Goal: Task Accomplishment & Management: Manage account settings

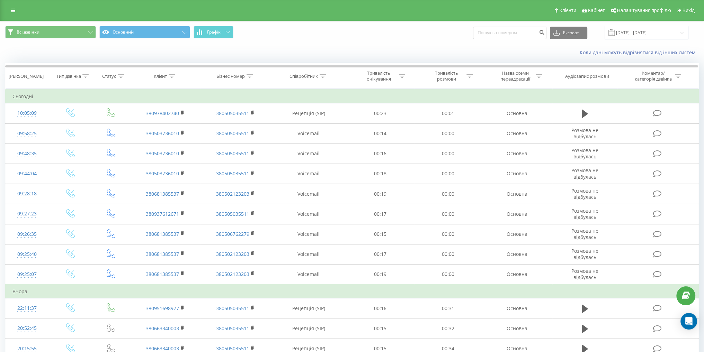
click at [6, 16] on div "Клієнти Кабінет Налаштування профілю Вихід" at bounding box center [352, 10] width 704 height 21
click at [10, 15] on link at bounding box center [13, 11] width 12 height 10
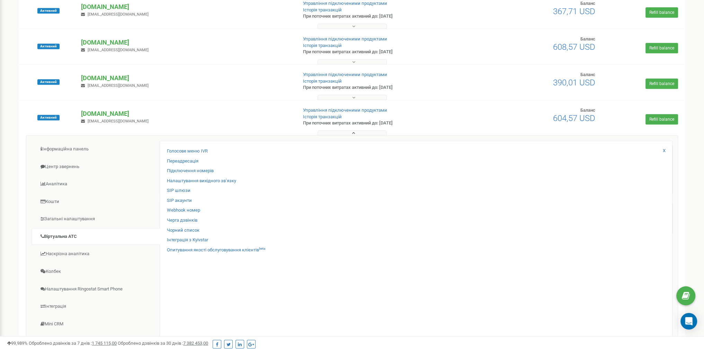
click at [0, 151] on div "Клієнти Кабінет Налаштування профілю Вихід Проєкти Новий проєкт Всі проєкти Акт…" at bounding box center [352, 170] width 704 height 1291
click at [367, 133] on button at bounding box center [351, 132] width 69 height 5
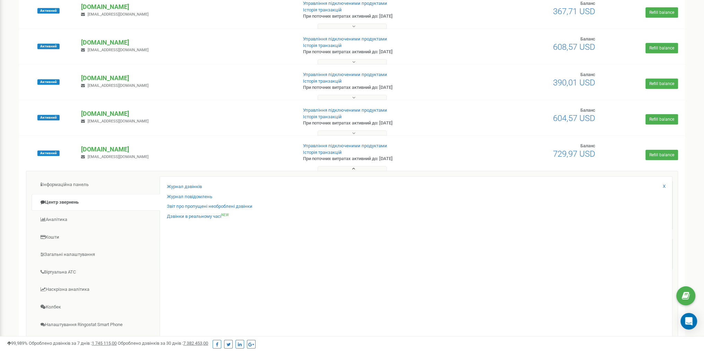
click at [366, 167] on button at bounding box center [351, 168] width 69 height 5
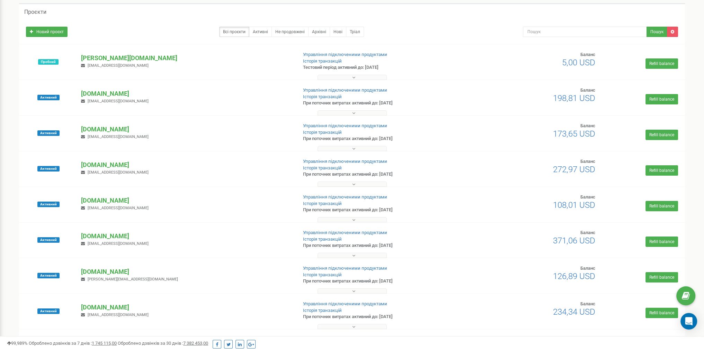
scroll to position [35, 0]
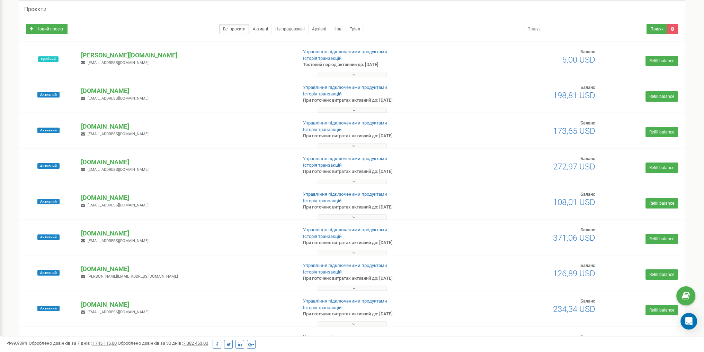
click at [341, 182] on button at bounding box center [351, 181] width 69 height 5
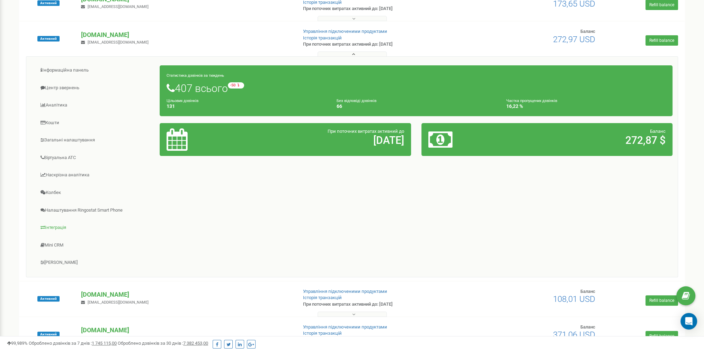
scroll to position [138, 0]
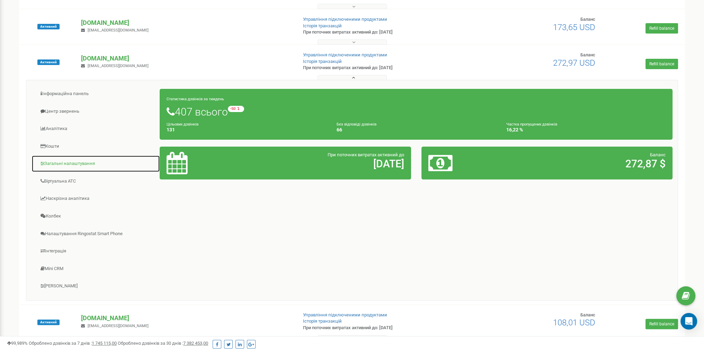
click at [71, 165] on link "Загальні налаштування" at bounding box center [95, 163] width 128 height 17
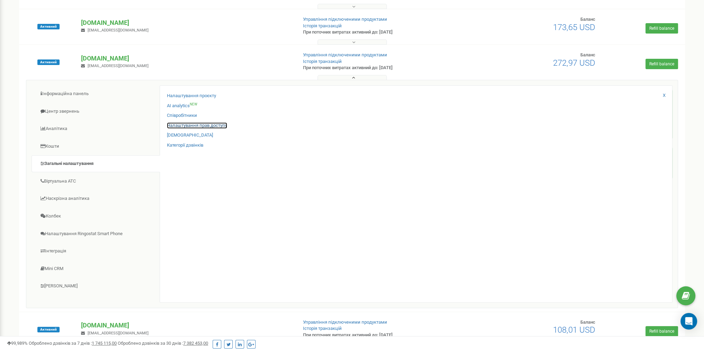
click at [199, 124] on link "Налаштування прав доступу" at bounding box center [197, 126] width 60 height 7
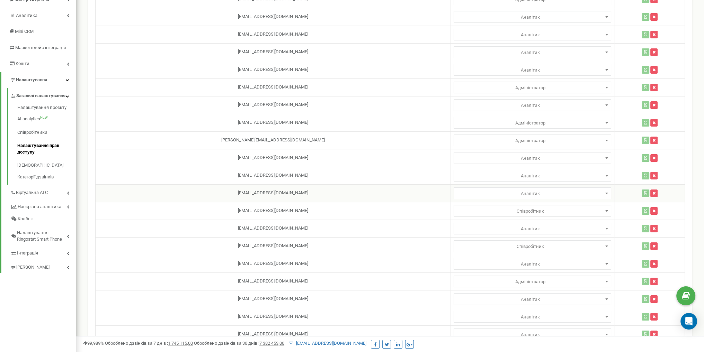
scroll to position [174, 0]
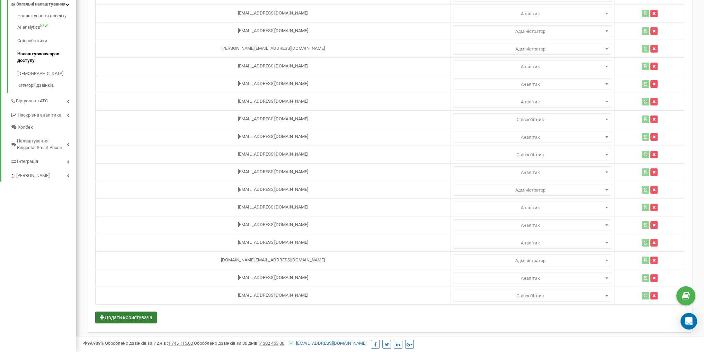
click at [150, 312] on button "Додати користувача" at bounding box center [126, 318] width 62 height 12
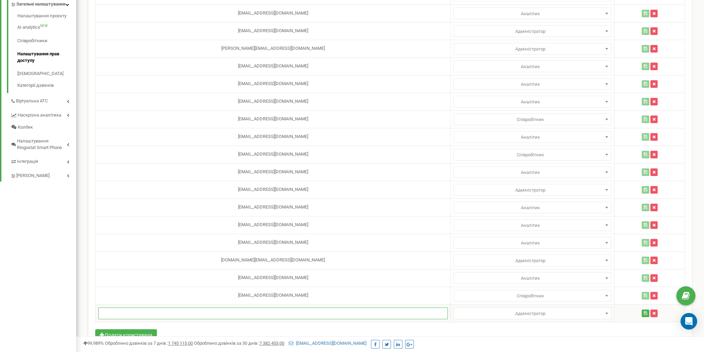
click at [182, 315] on input "text" at bounding box center [272, 314] width 349 height 12
paste input "lavruka824@gmail.com"
type input "lavruka824@gmail.com"
click at [497, 314] on span "Адміністратор" at bounding box center [532, 314] width 153 height 10
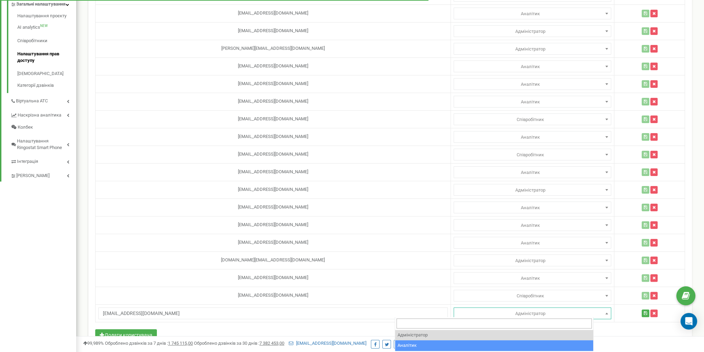
select select "2"
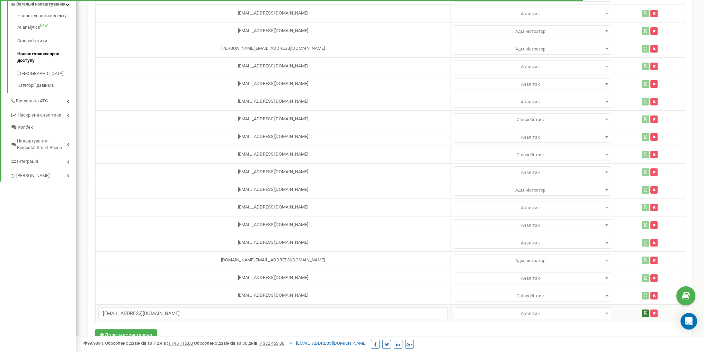
click at [641, 312] on button "button" at bounding box center [645, 314] width 8 height 8
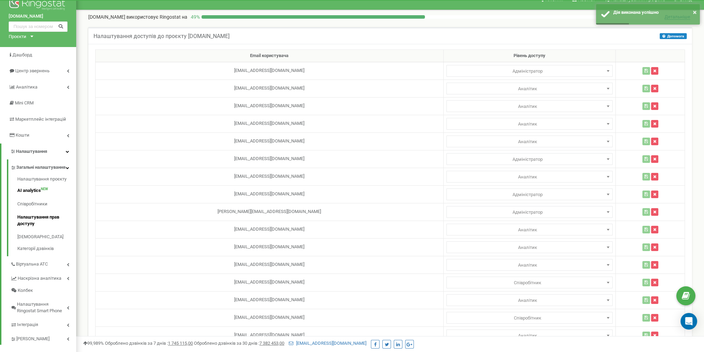
scroll to position [35, 0]
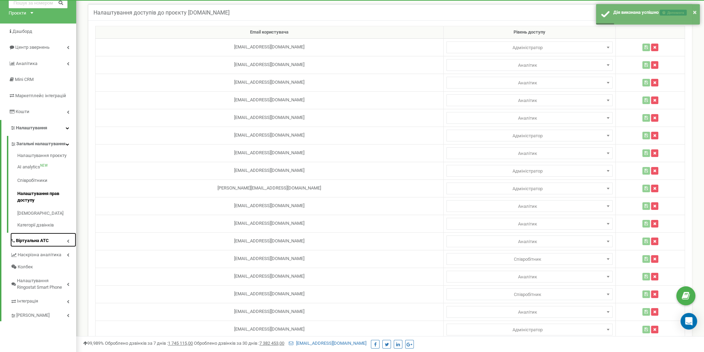
click at [49, 245] on link "Віртуальна АТС" at bounding box center [43, 240] width 66 height 14
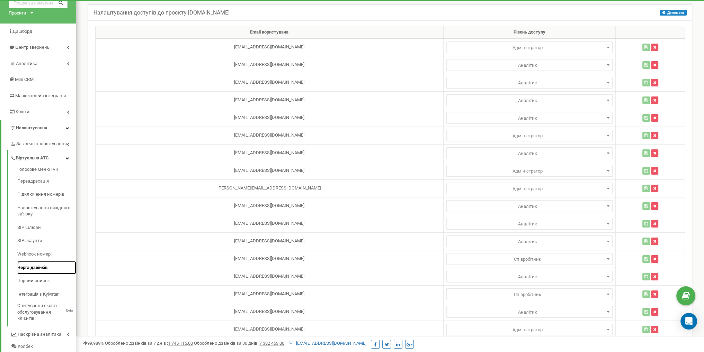
click at [41, 269] on link "Черга дзвінків" at bounding box center [46, 267] width 59 height 13
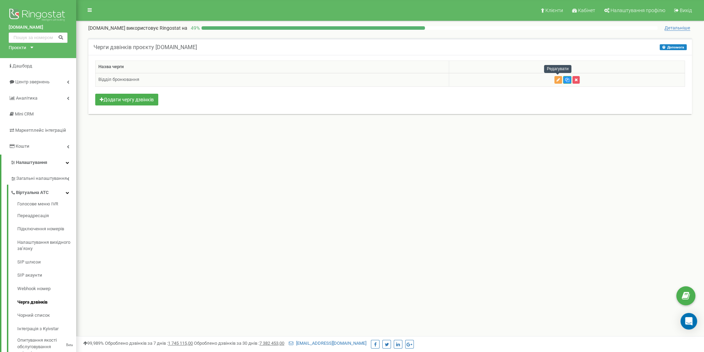
click at [557, 78] on icon "button" at bounding box center [557, 80] width 3 height 4
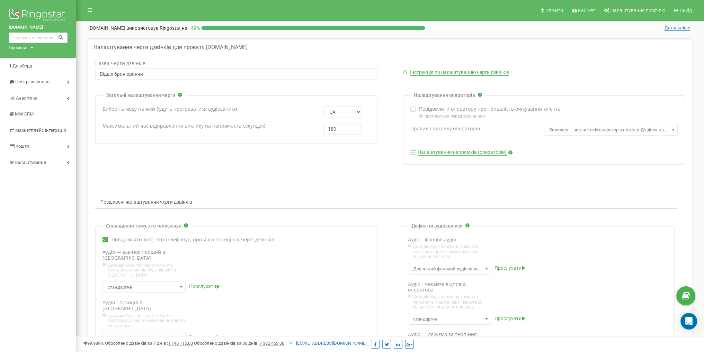
click at [436, 152] on link "Налаштування напрямків (операторів)" at bounding box center [461, 152] width 89 height 6
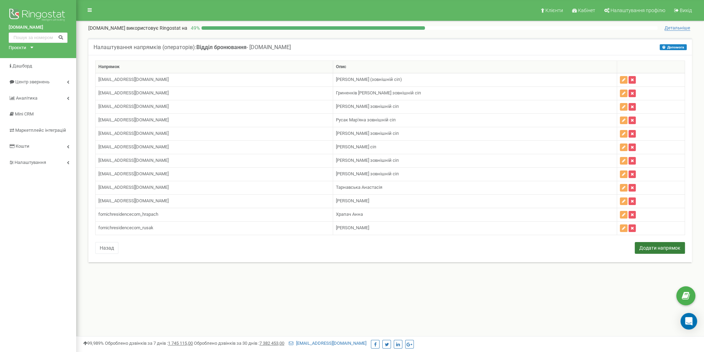
click at [657, 244] on button "Додати напрямок" at bounding box center [659, 248] width 50 height 12
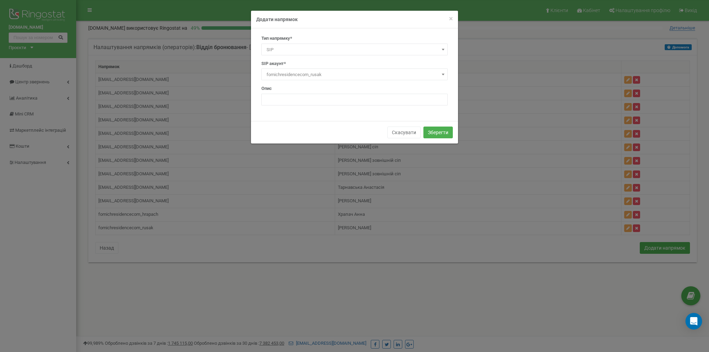
click at [296, 47] on span "SIP" at bounding box center [354, 50] width 181 height 10
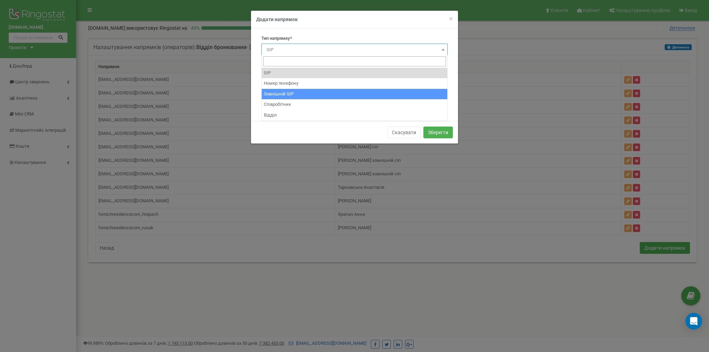
select select "ExternalSip"
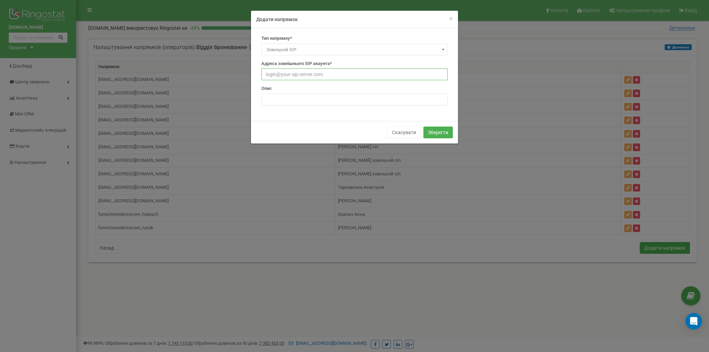
click at [302, 78] on input "text" at bounding box center [354, 75] width 186 height 12
type input "fomichmainbooking_lavrykanna@sip.ringostat.com"
click at [327, 100] on input "text" at bounding box center [354, 100] width 186 height 12
type input "Лаврук Анна"
click at [441, 134] on button "Зберегти" at bounding box center [437, 133] width 29 height 12
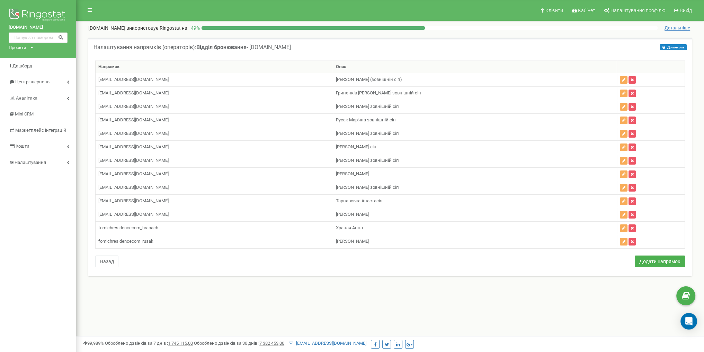
click at [25, 49] on div "Проєкти" at bounding box center [18, 48] width 18 height 7
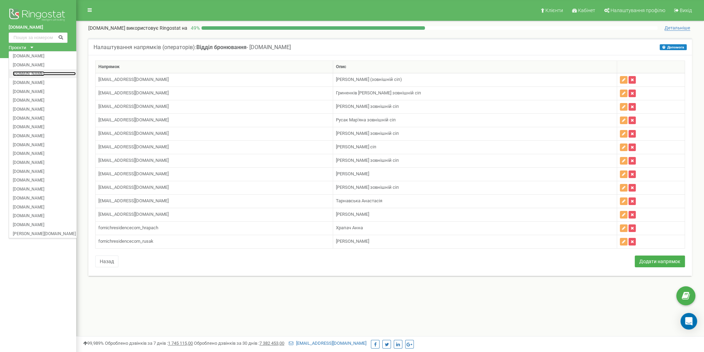
click at [35, 75] on link "[DOMAIN_NAME]" at bounding box center [44, 73] width 63 height 3
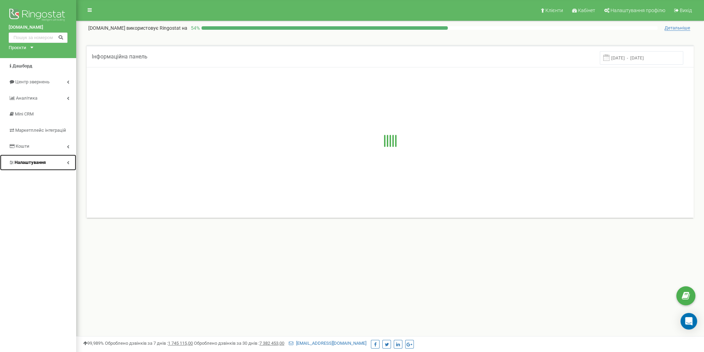
click at [49, 158] on link "Налаштування" at bounding box center [38, 163] width 76 height 16
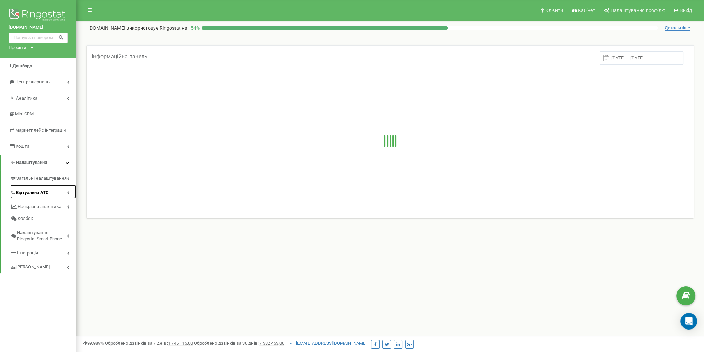
click at [49, 189] on link "Віртуальна АТС" at bounding box center [43, 192] width 66 height 14
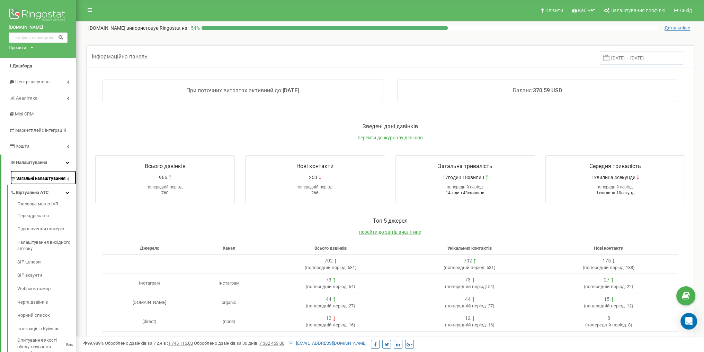
click at [47, 176] on span "Загальні налаштування" at bounding box center [40, 178] width 49 height 7
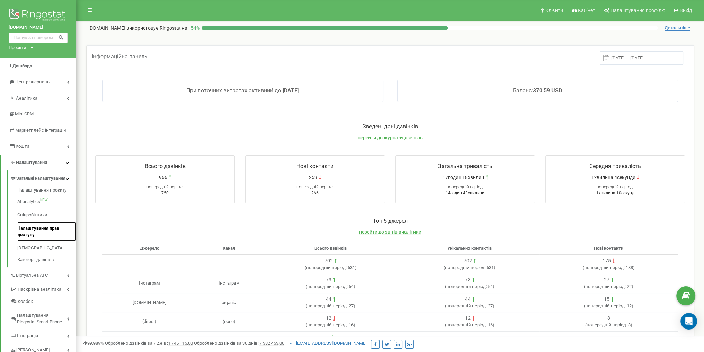
click at [50, 235] on link "Налаштування прав доступу" at bounding box center [46, 232] width 59 height 20
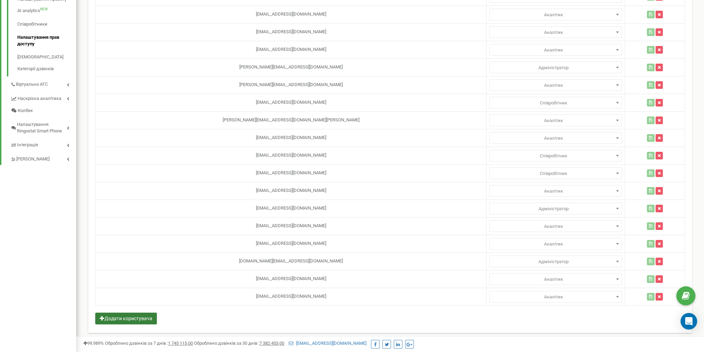
scroll to position [192, 0]
click at [141, 313] on button "Додати користувача" at bounding box center [126, 317] width 62 height 12
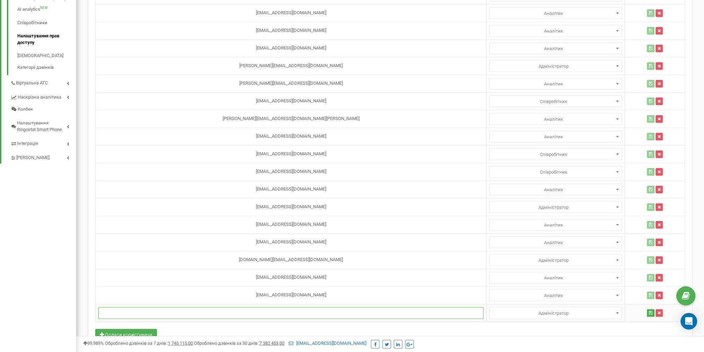
click at [243, 314] on input "text" at bounding box center [290, 313] width 385 height 12
paste input "[EMAIL_ADDRESS][DOMAIN_NAME]"
type input "[EMAIL_ADDRESS][DOMAIN_NAME]"
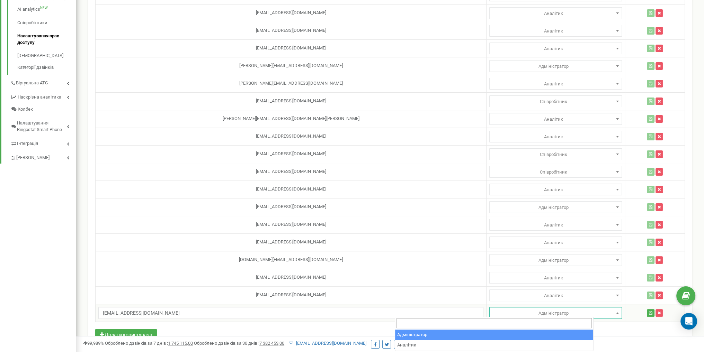
click at [491, 313] on span "Адміністратор" at bounding box center [555, 314] width 128 height 10
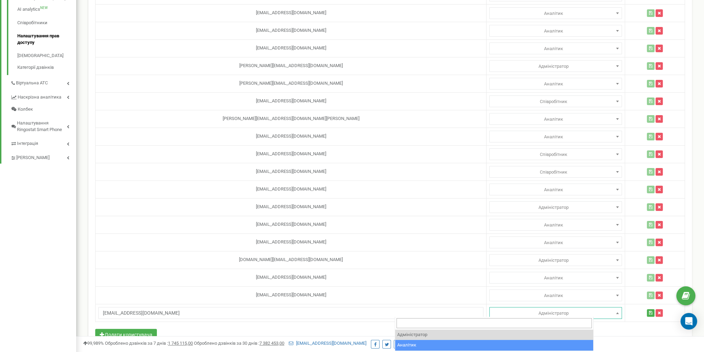
select select "2"
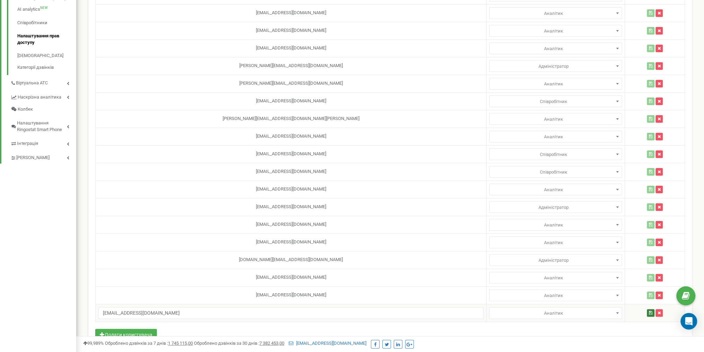
click at [646, 309] on button "button" at bounding box center [650, 313] width 8 height 8
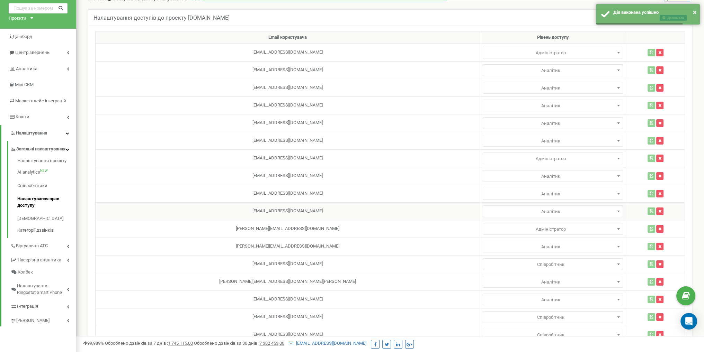
scroll to position [19, 0]
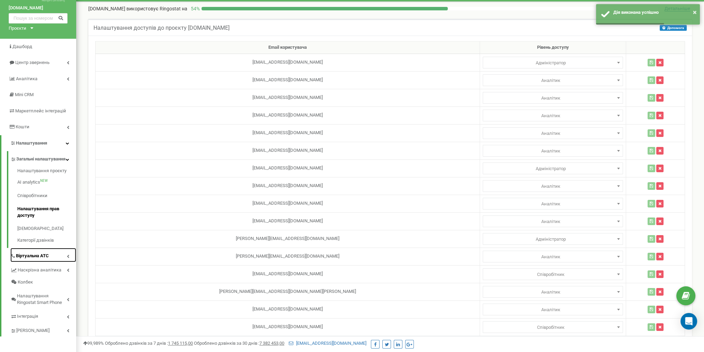
click at [46, 260] on span "Віртуальна АТС" at bounding box center [32, 256] width 33 height 7
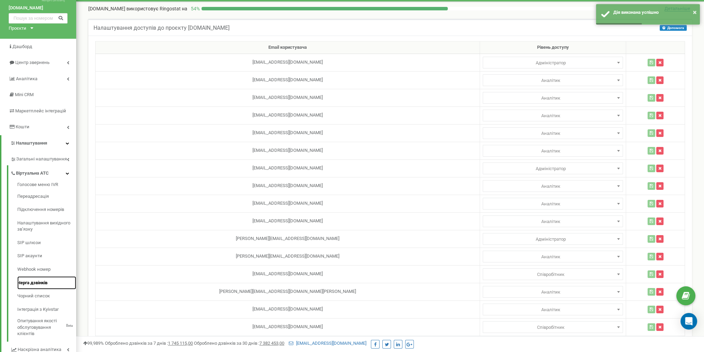
click at [41, 280] on link "Черга дзвінків" at bounding box center [46, 282] width 59 height 13
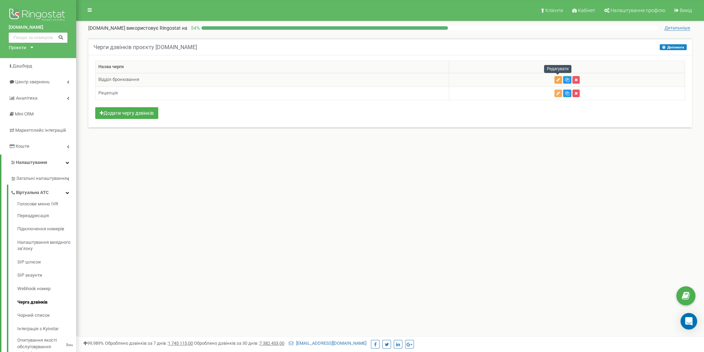
click at [556, 80] on icon "button" at bounding box center [557, 80] width 3 height 4
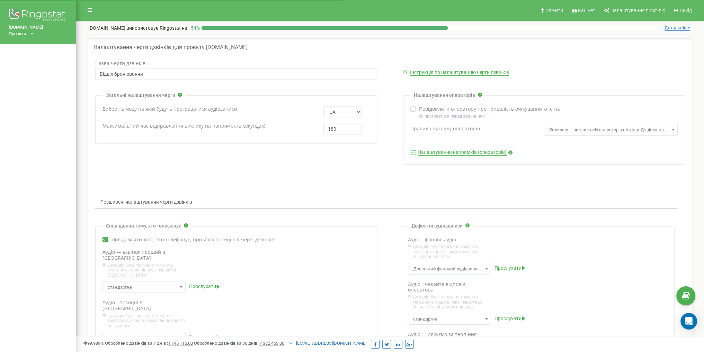
click at [473, 151] on link "Налаштування напрямків (операторів)" at bounding box center [461, 152] width 89 height 6
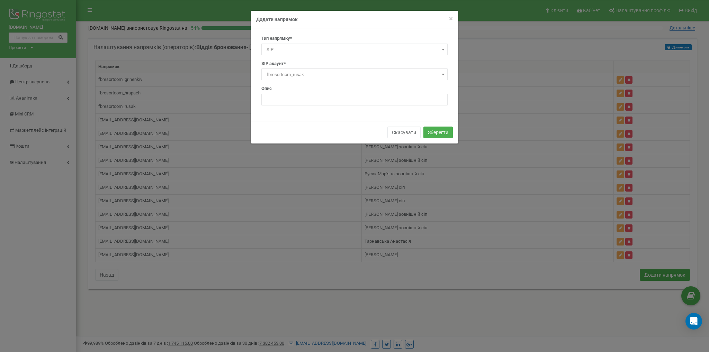
click at [288, 78] on span "fbresortcom_rusak" at bounding box center [354, 75] width 181 height 10
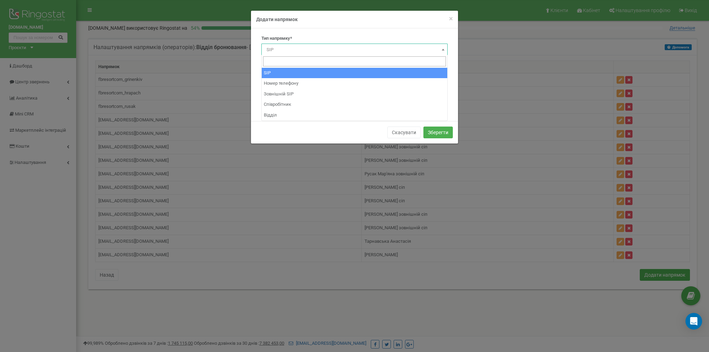
click at [292, 49] on span "SIP" at bounding box center [354, 50] width 181 height 10
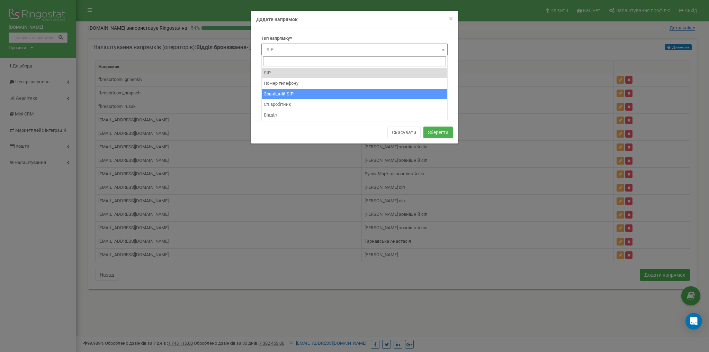
select select "ExternalSip"
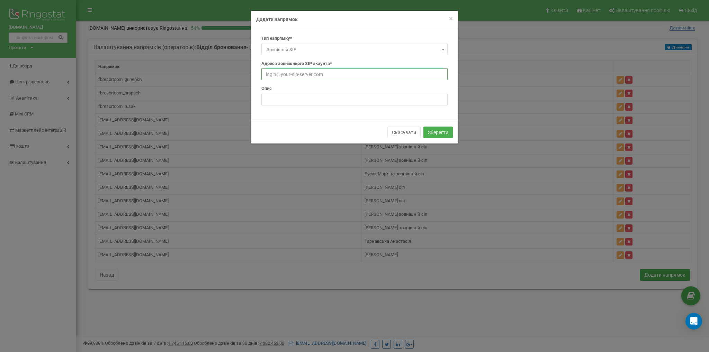
click at [308, 77] on input "text" at bounding box center [354, 75] width 186 height 12
type input "[EMAIL_ADDRESS][DOMAIN_NAME]"
click at [329, 103] on input "text" at bounding box center [354, 100] width 186 height 12
type input "[PERSON_NAME]"
click at [431, 134] on button "Зберегти" at bounding box center [437, 133] width 29 height 12
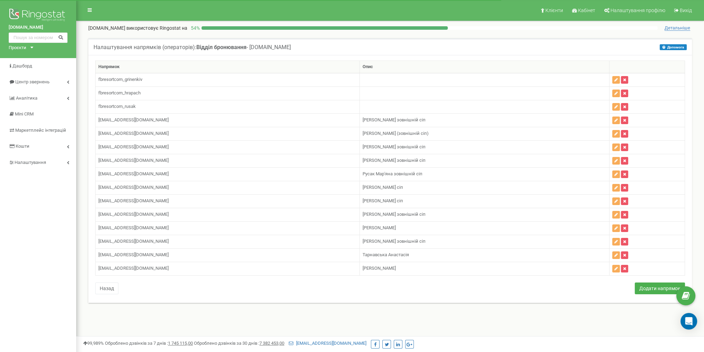
click at [25, 47] on div "Проєкти" at bounding box center [18, 48] width 18 height 7
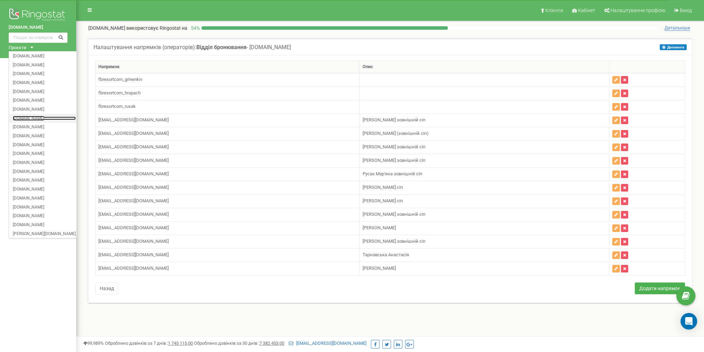
click at [44, 119] on link "[DOMAIN_NAME]" at bounding box center [44, 117] width 63 height 3
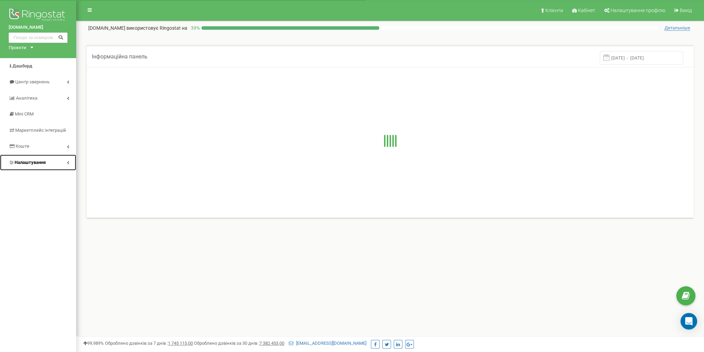
click at [34, 166] on link "Налаштування" at bounding box center [38, 163] width 76 height 16
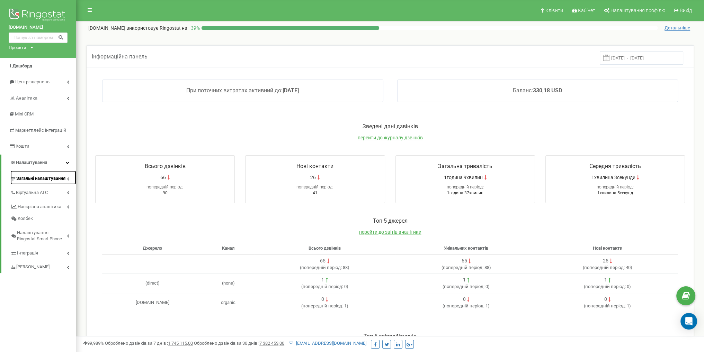
click at [45, 179] on span "Загальні налаштування" at bounding box center [40, 178] width 49 height 7
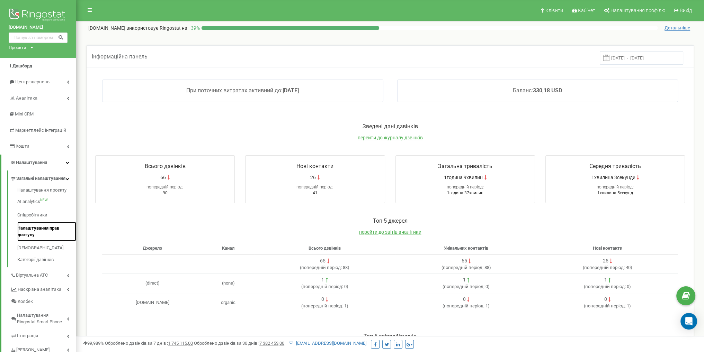
click at [49, 234] on link "Налаштування прав доступу" at bounding box center [46, 232] width 59 height 20
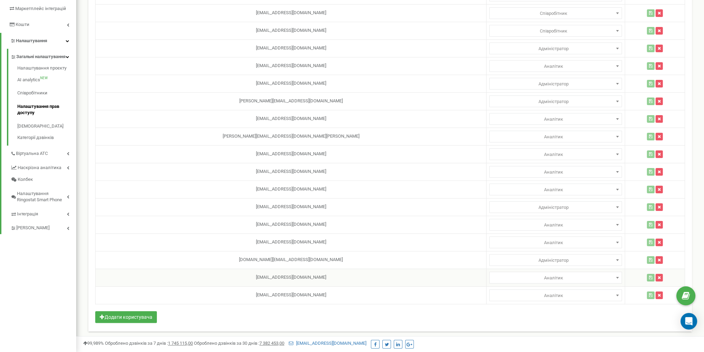
scroll to position [122, 0]
click at [139, 311] on button "Додати користувача" at bounding box center [126, 317] width 62 height 12
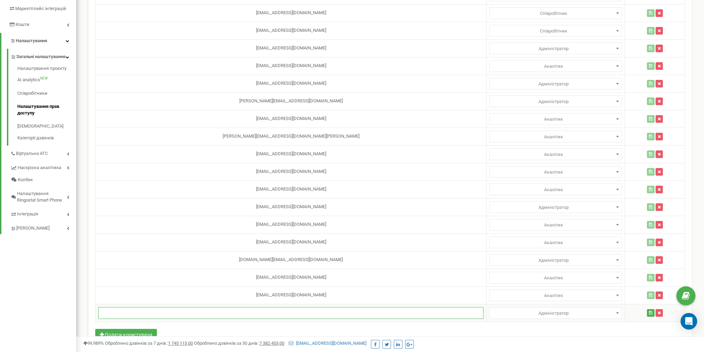
click at [262, 311] on input "text" at bounding box center [290, 313] width 385 height 12
paste input "lavruka824@gmail.com"
type input "lavruka824@gmail.com"
click at [496, 309] on span "Адміністратор" at bounding box center [555, 314] width 128 height 10
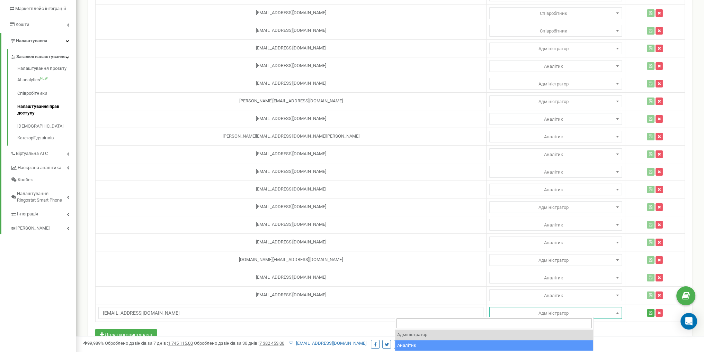
select select "2"
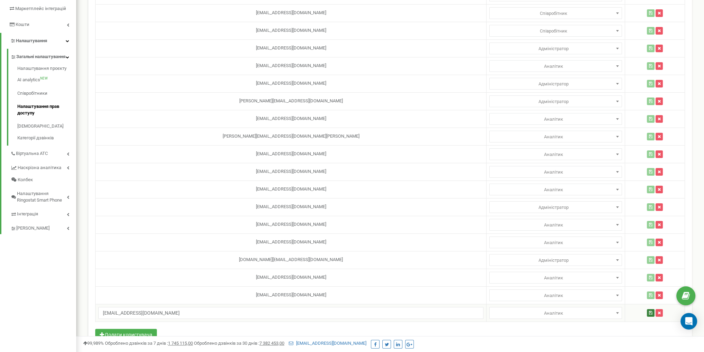
click at [646, 310] on button "button" at bounding box center [650, 313] width 8 height 8
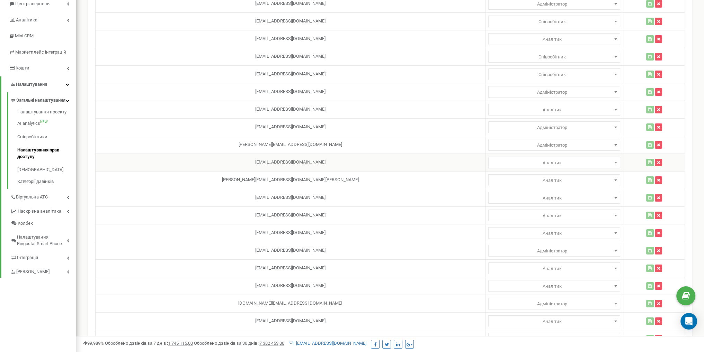
scroll to position [139, 0]
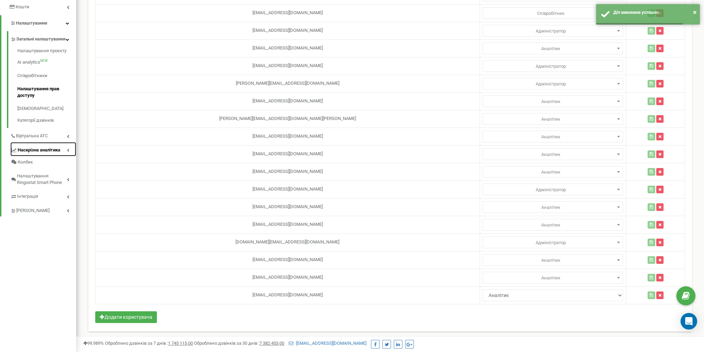
click at [50, 151] on link "Наскрізна аналітика" at bounding box center [43, 149] width 66 height 14
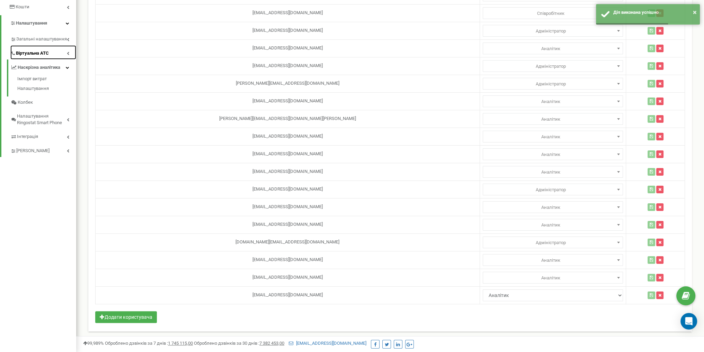
click at [44, 56] on span "Віртуальна АТС" at bounding box center [32, 53] width 33 height 7
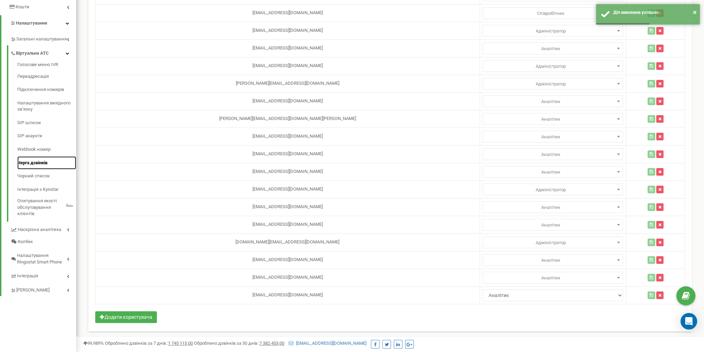
click at [42, 165] on link "Черга дзвінків" at bounding box center [46, 162] width 59 height 13
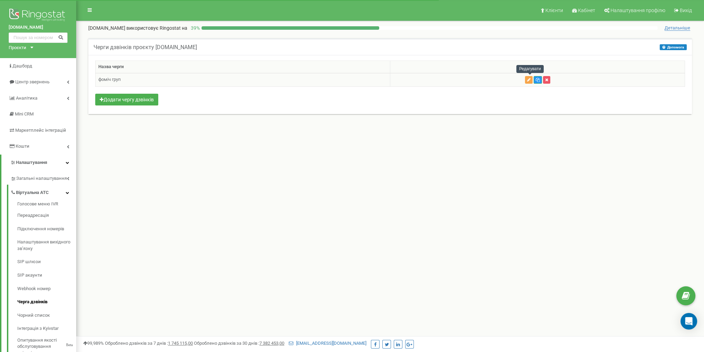
click at [529, 82] on button "button" at bounding box center [529, 80] width 8 height 8
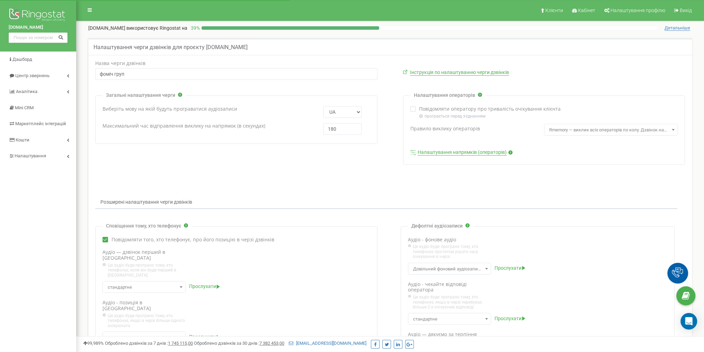
click at [462, 150] on link "Налаштування напрямків (операторів)" at bounding box center [461, 152] width 89 height 6
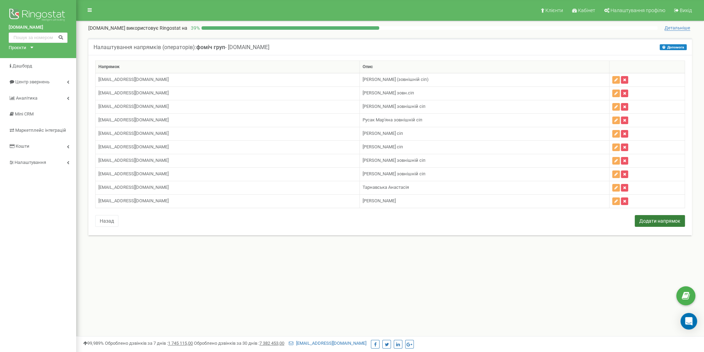
click at [643, 216] on button "Додати напрямок" at bounding box center [659, 221] width 50 height 12
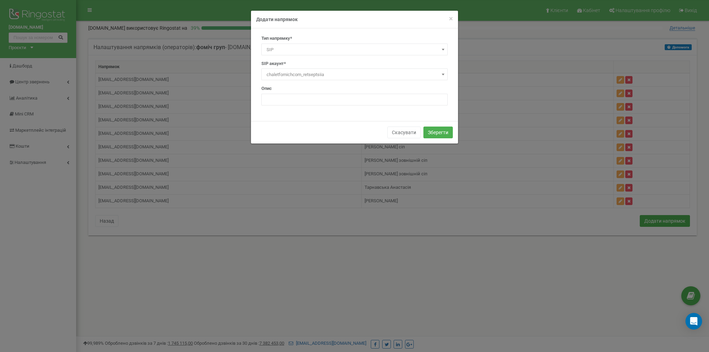
click at [304, 74] on span "chaletfomichcom_retseptsiia" at bounding box center [354, 75] width 181 height 10
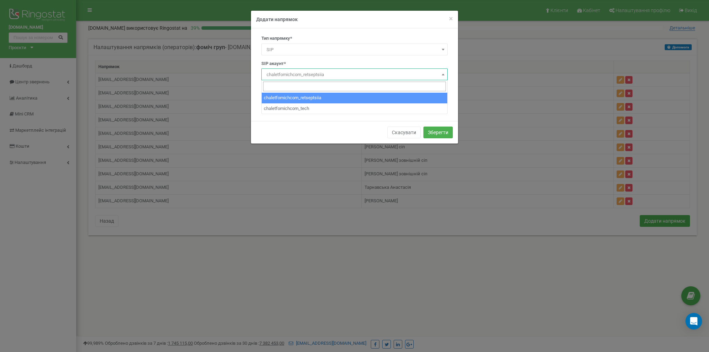
click at [296, 51] on span "SIP" at bounding box center [354, 50] width 181 height 10
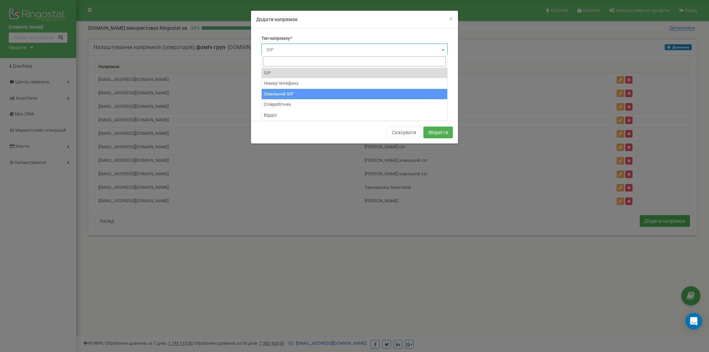
select select "ExternalSip"
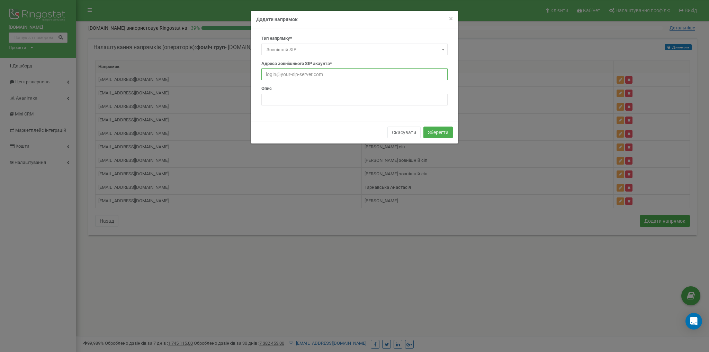
click at [302, 75] on input "text" at bounding box center [354, 75] width 186 height 12
paste input "lavruka824@gmail.com"
type input "lavruka824@gmail.com"
click at [307, 76] on input "text" at bounding box center [354, 75] width 186 height 12
type input "[EMAIL_ADDRESS][DOMAIN_NAME]"
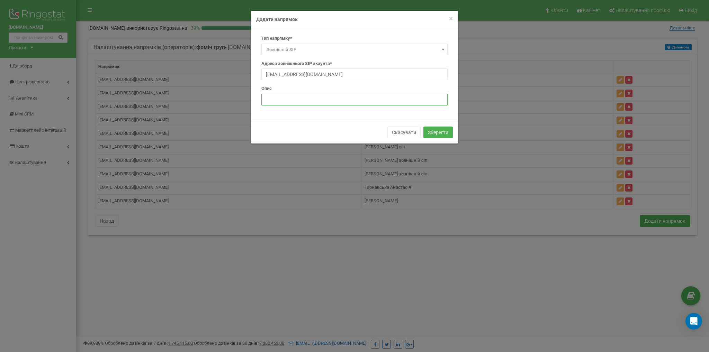
click at [306, 101] on input "text" at bounding box center [354, 100] width 186 height 12
paste input "lavruka824@gmail.com"
type input "lavruka824@gmail.com"
click at [321, 101] on input "lavruka824@gmail.com" at bounding box center [354, 100] width 186 height 12
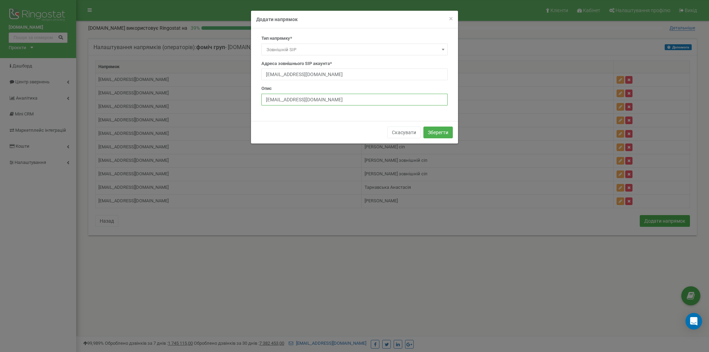
click at [321, 101] on input "lavruka824@gmail.com" at bounding box center [354, 100] width 186 height 12
click at [321, 101] on input "[EMAIL_ADDRESS][DOMAIN_NAME]" at bounding box center [354, 100] width 186 height 12
click at [322, 100] on input "text" at bounding box center [354, 100] width 186 height 12
type input "Лаврук Анна"
click at [430, 130] on button "Зберегти" at bounding box center [437, 133] width 29 height 12
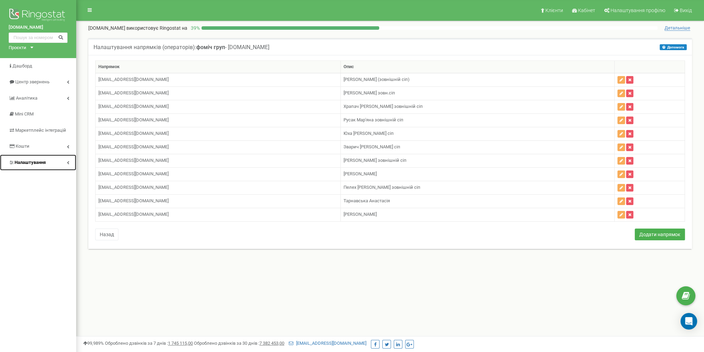
click at [50, 160] on link "Налаштування" at bounding box center [38, 163] width 76 height 16
click at [50, 160] on link "Налаштування" at bounding box center [38, 163] width 75 height 16
click at [26, 47] on div "Проєкти" at bounding box center [18, 48] width 18 height 7
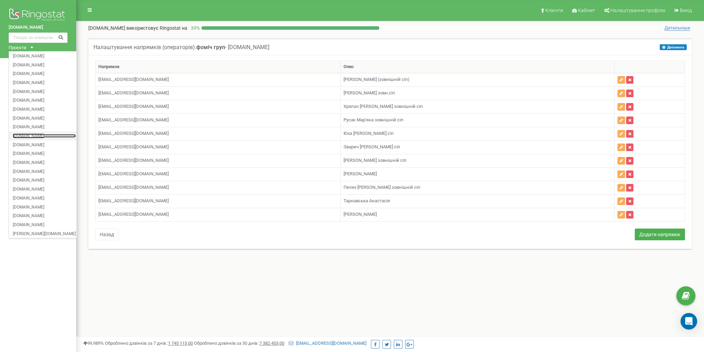
click at [43, 136] on link "[DOMAIN_NAME]" at bounding box center [44, 135] width 63 height 3
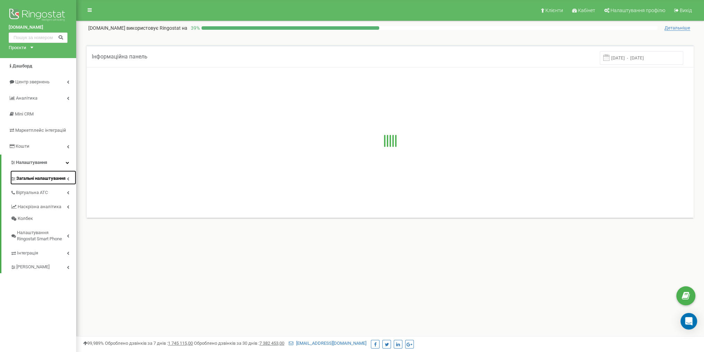
click at [52, 183] on link "Загальні налаштування" at bounding box center [43, 178] width 66 height 14
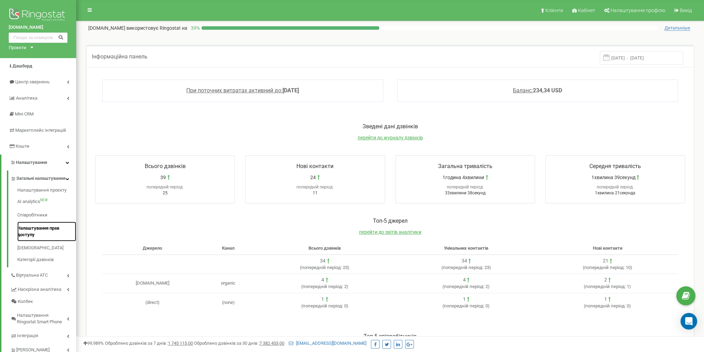
click at [50, 234] on link "Налаштування прав доступу" at bounding box center [46, 232] width 59 height 20
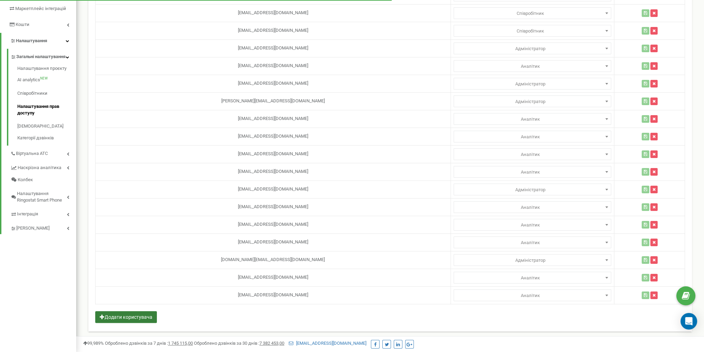
click at [127, 309] on div "Email користувача Рівень доступу [EMAIL_ADDRESS][DOMAIN_NAME] Адміністратор Ана…" at bounding box center [389, 132] width 603 height 399
click at [145, 315] on button "Додати користувача" at bounding box center [126, 317] width 62 height 12
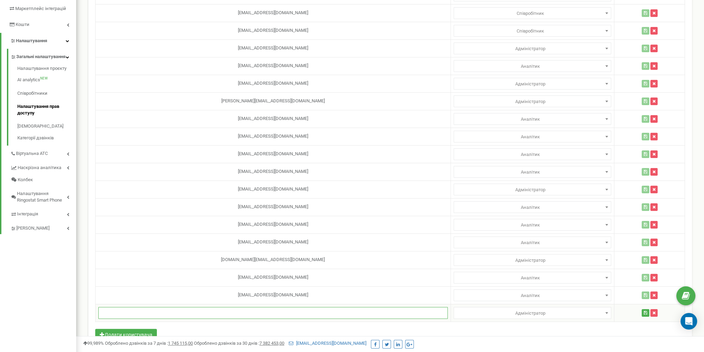
click at [225, 308] on input "text" at bounding box center [272, 313] width 349 height 12
paste input "lavruka824@gmail.com"
type input "lavruka824@gmail.com"
click at [470, 324] on div "Email користувача Рівень доступу katasnky@gmail.com Адміністратор Аналітик Мене…" at bounding box center [389, 141] width 603 height 416
click at [491, 311] on span "Адміністратор" at bounding box center [532, 314] width 153 height 10
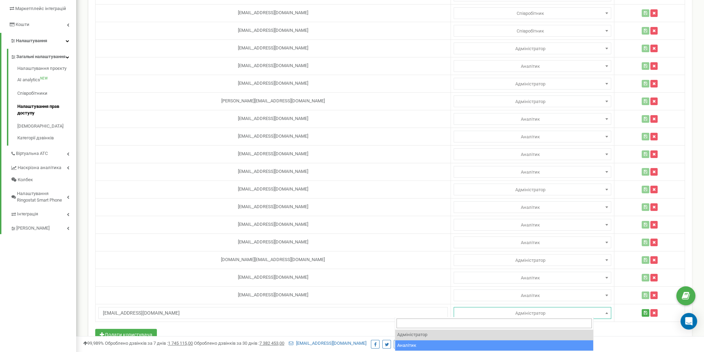
select select "2"
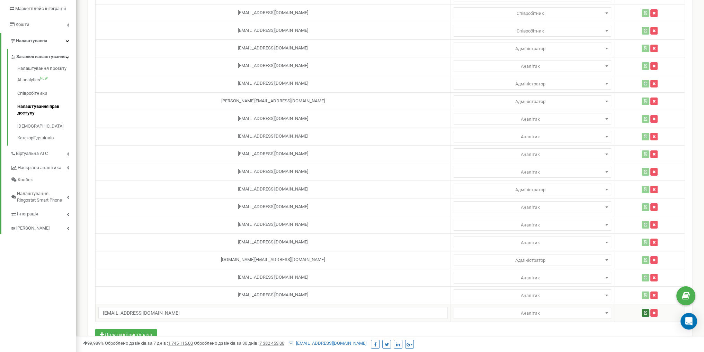
click at [643, 311] on icon "button" at bounding box center [644, 313] width 3 height 4
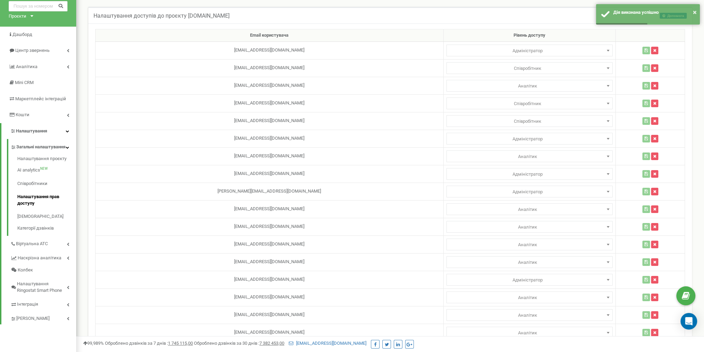
scroll to position [36, 0]
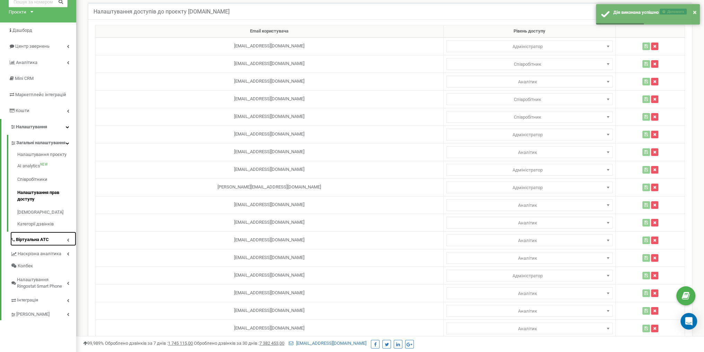
click at [48, 243] on span "Віртуальна АТС" at bounding box center [32, 240] width 33 height 7
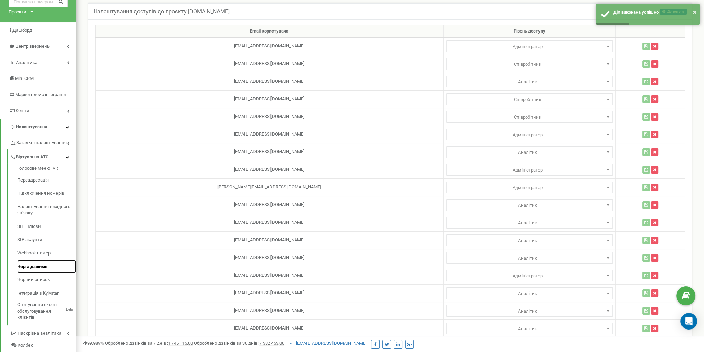
click at [41, 269] on link "Черга дзвінків" at bounding box center [46, 266] width 59 height 13
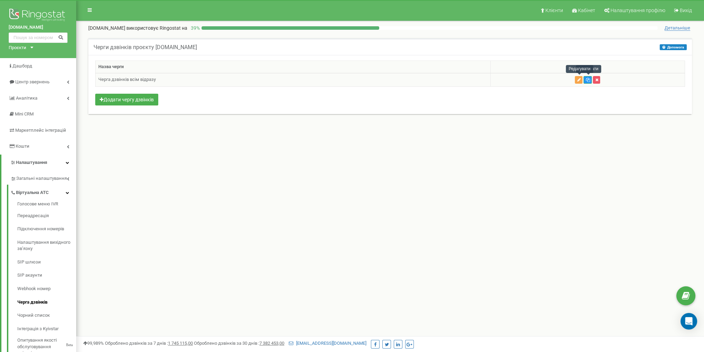
click at [576, 81] on button "button" at bounding box center [578, 80] width 8 height 8
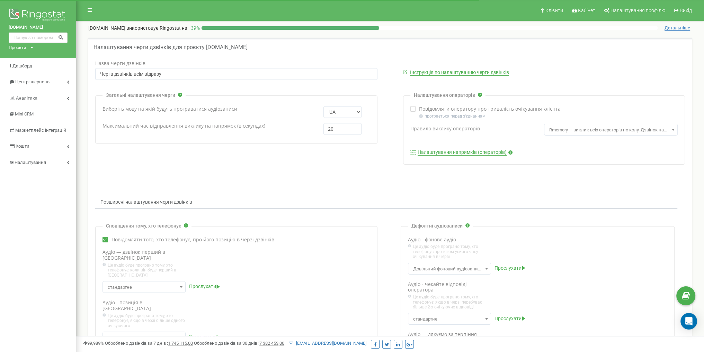
click at [459, 154] on link "Налаштування напрямків (операторів)" at bounding box center [461, 152] width 89 height 6
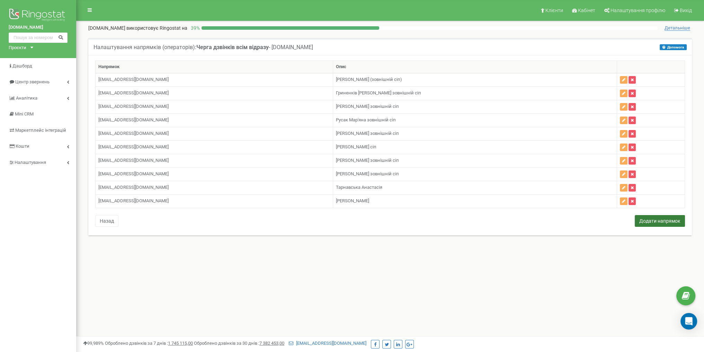
click at [637, 218] on button "Додати напрямок" at bounding box center [659, 221] width 50 height 12
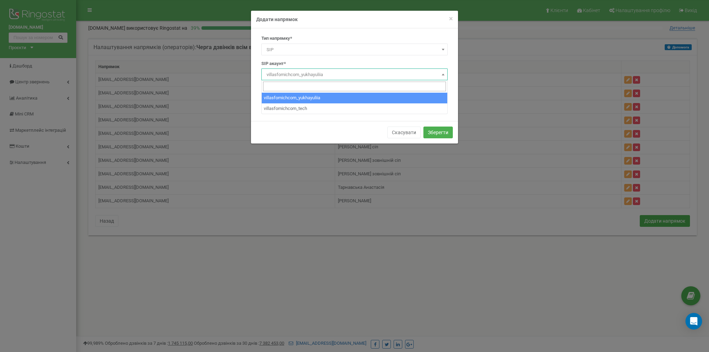
click at [303, 76] on span "villasfomichcom_yukhayuliia" at bounding box center [354, 75] width 181 height 10
click at [315, 74] on span "villasfomichcom_yukhayuliia" at bounding box center [354, 75] width 181 height 10
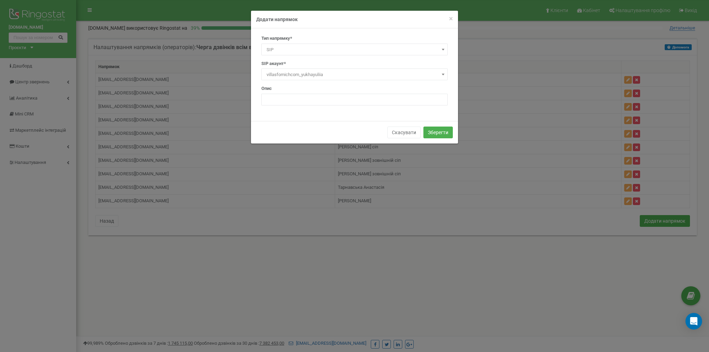
click at [311, 48] on span "SIP" at bounding box center [354, 50] width 181 height 10
click at [312, 45] on span "Номер телефону" at bounding box center [354, 50] width 181 height 10
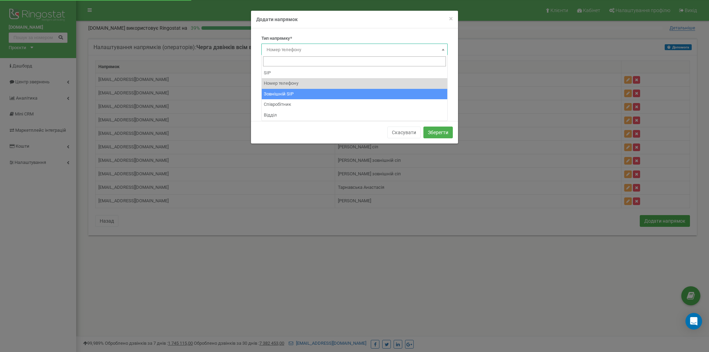
select select "ExternalSip"
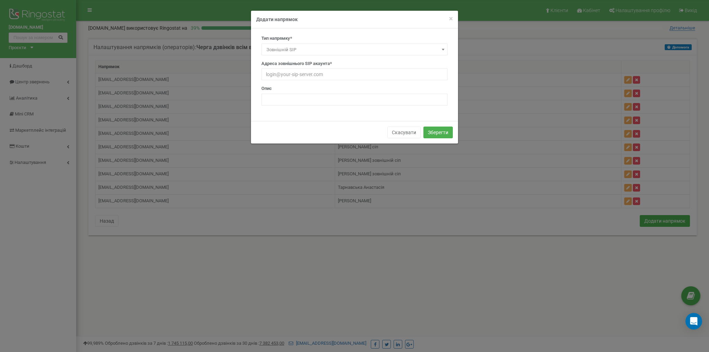
click at [309, 84] on div "Тип напрямку* SIP Номер телефону Зовнішній SIP Співробітник Відділ Зовнішній SI…" at bounding box center [354, 72] width 197 height 75
click at [318, 78] on input "text" at bounding box center [354, 75] width 186 height 12
type input "fomichmainbooking_lavrykanna@sip.ringostat.com"
click at [314, 103] on input "text" at bounding box center [354, 100] width 186 height 12
type input "Лаврук Анна"
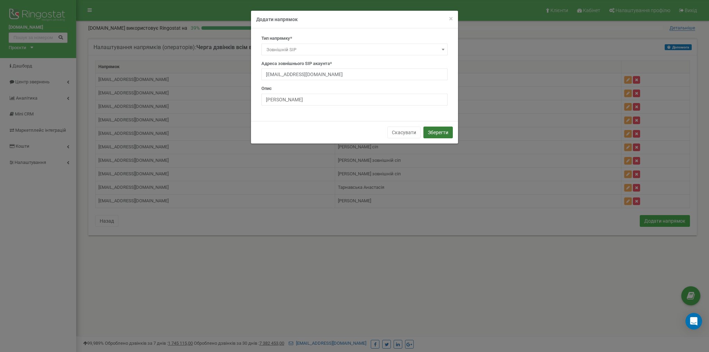
click at [436, 130] on button "Зберегти" at bounding box center [437, 133] width 29 height 12
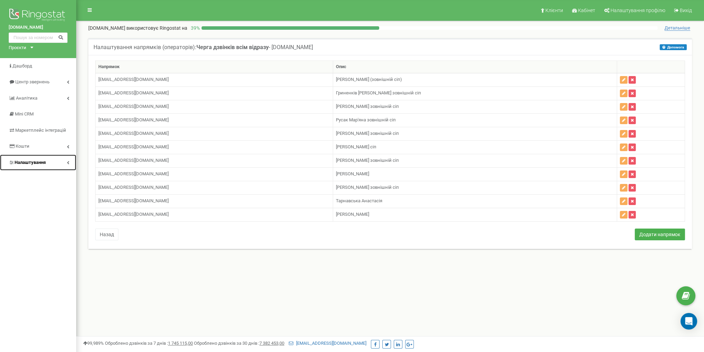
click at [58, 164] on link "Налаштування" at bounding box center [38, 163] width 76 height 16
click at [58, 164] on link "Налаштування" at bounding box center [38, 163] width 75 height 16
click at [28, 50] on div "Проєкти [DOMAIN_NAME] [DOMAIN_NAME] [DOMAIN_NAME] [DOMAIN_NAME] [DOMAIN_NAME] […" at bounding box center [20, 48] width 22 height 7
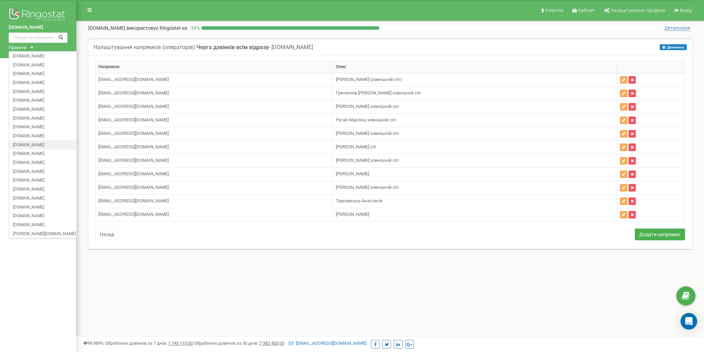
click at [46, 141] on div "[DOMAIN_NAME]" at bounding box center [44, 144] width 71 height 9
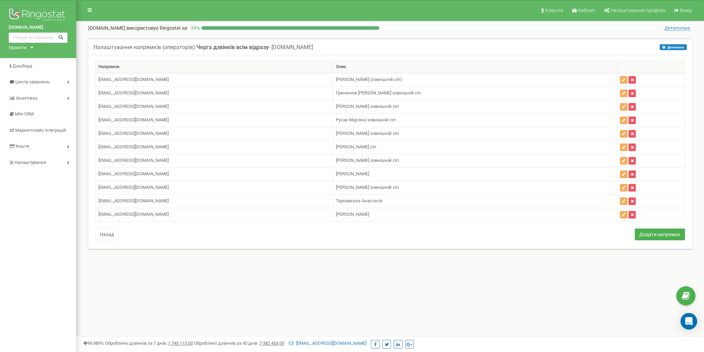
click at [22, 49] on div "Проєкти" at bounding box center [18, 48] width 18 height 7
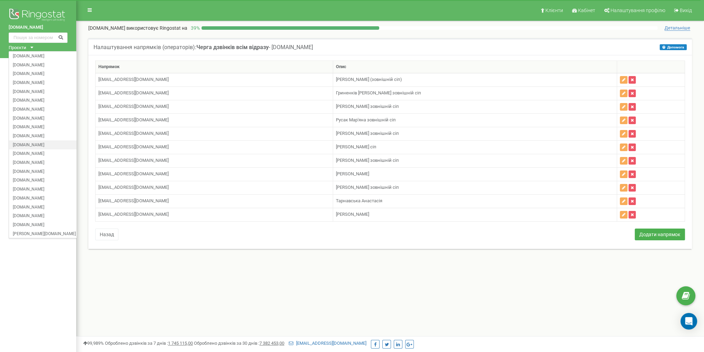
click at [43, 141] on div "[DOMAIN_NAME]" at bounding box center [44, 144] width 71 height 9
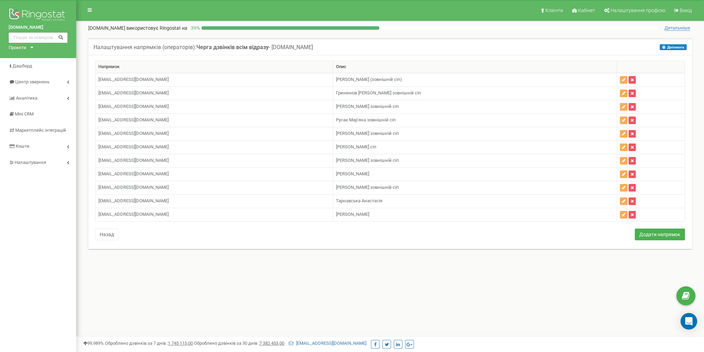
click at [22, 46] on div "Проєкти" at bounding box center [18, 48] width 18 height 7
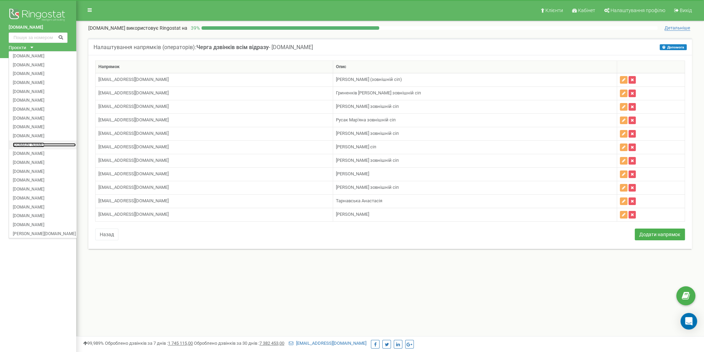
click at [38, 144] on link "[DOMAIN_NAME]" at bounding box center [44, 144] width 63 height 3
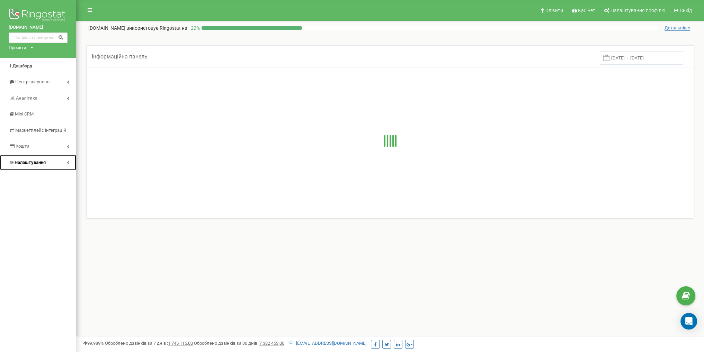
click at [41, 160] on span "Налаштування" at bounding box center [30, 162] width 31 height 5
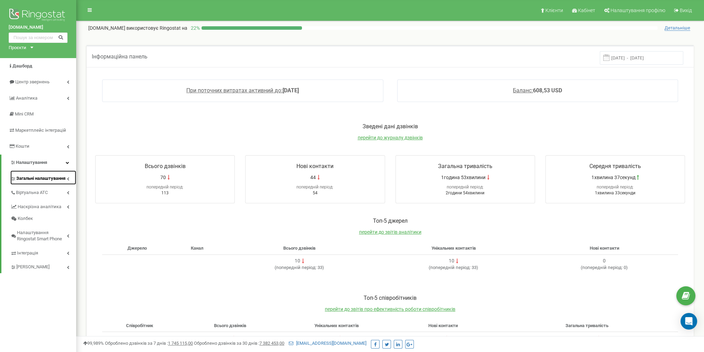
click at [55, 182] on span "Загальні налаштування" at bounding box center [40, 178] width 49 height 7
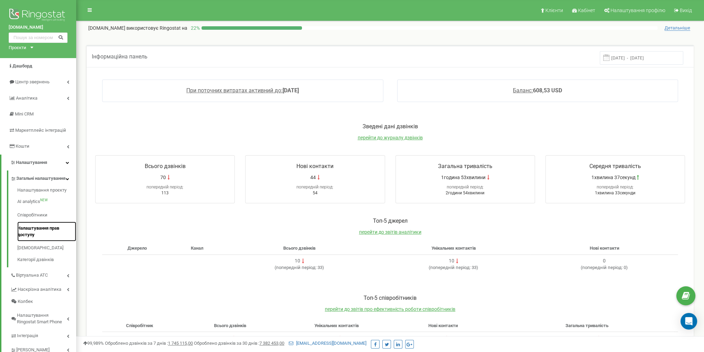
click at [47, 236] on link "Налаштування прав доступу" at bounding box center [46, 232] width 59 height 20
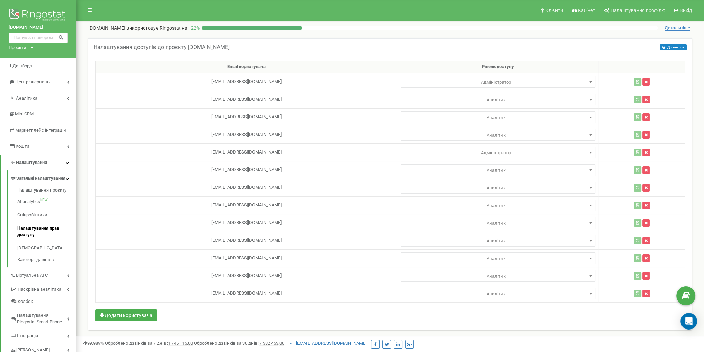
click at [23, 51] on div "[DOMAIN_NAME] Проєкти [DOMAIN_NAME] [DOMAIN_NAME] [DOMAIN_NAME] [DOMAIN_NAME] […" at bounding box center [38, 29] width 76 height 58
click at [23, 49] on div "Проєкти" at bounding box center [18, 48] width 18 height 7
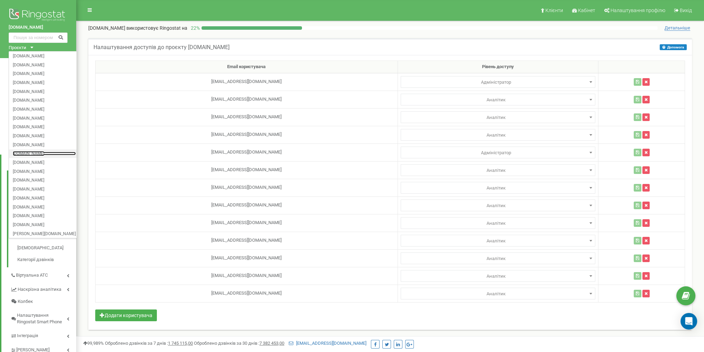
click at [42, 152] on link "[DOMAIN_NAME]" at bounding box center [44, 153] width 63 height 3
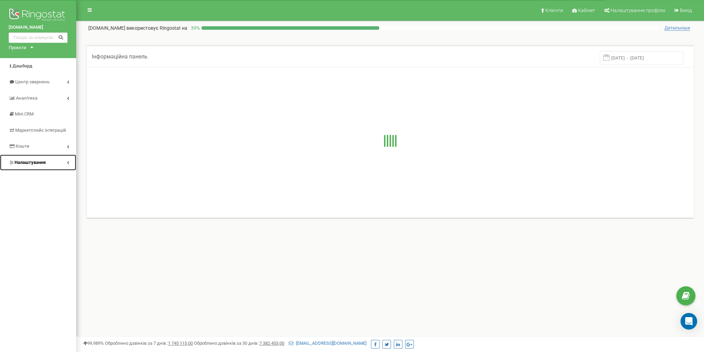
click at [66, 166] on link "Налаштування" at bounding box center [38, 163] width 76 height 16
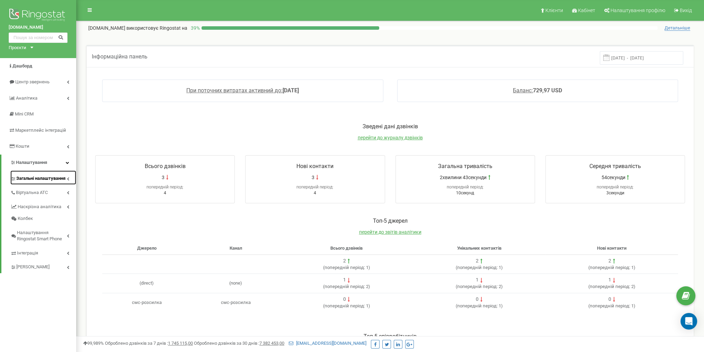
click at [56, 180] on span "Загальні налаштування" at bounding box center [40, 178] width 49 height 7
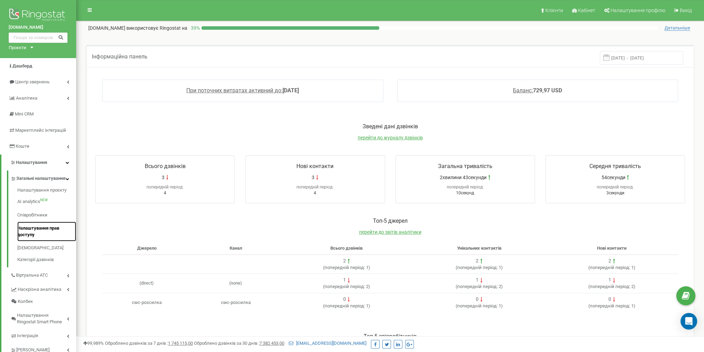
click at [49, 236] on link "Налаштування прав доступу" at bounding box center [46, 232] width 59 height 20
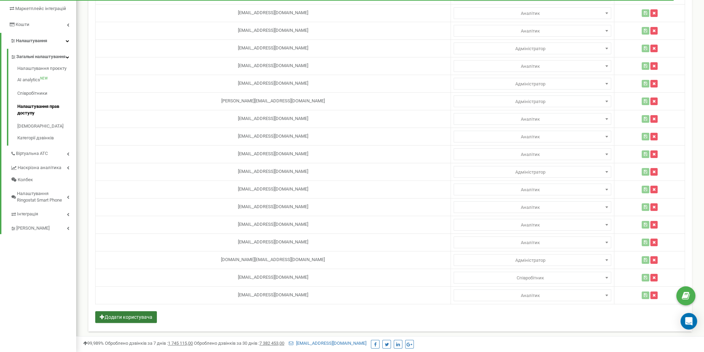
click at [139, 316] on button "Додати користувача" at bounding box center [126, 317] width 62 height 12
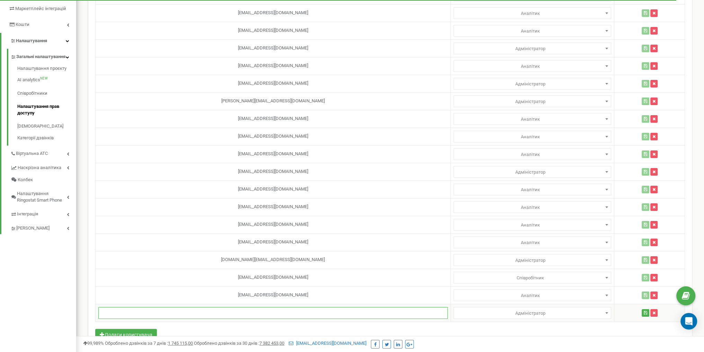
click at [241, 313] on input "text" at bounding box center [272, 313] width 349 height 12
paste input "lavruka824@gmail.com"
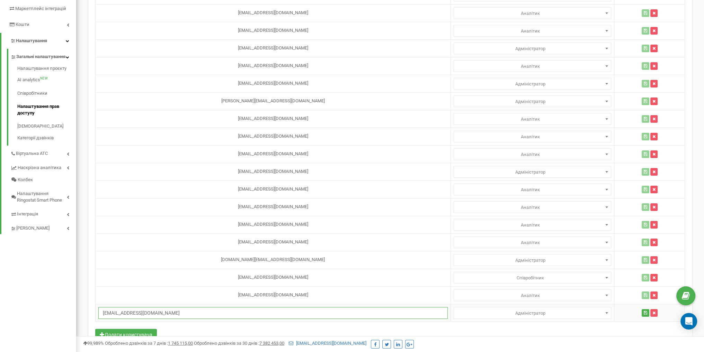
type input "lavruka824@gmail.com"
click at [480, 309] on span "Адміністратор" at bounding box center [532, 314] width 153 height 10
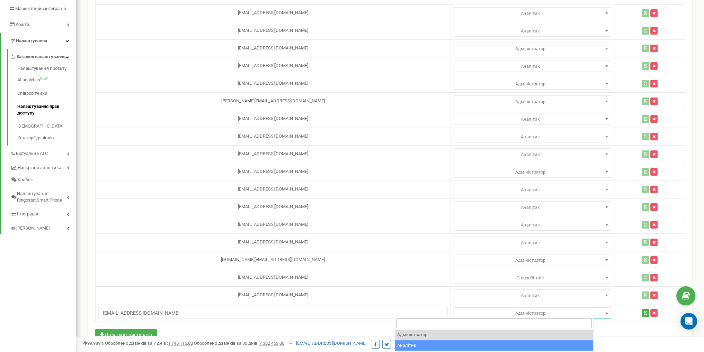
select select "2"
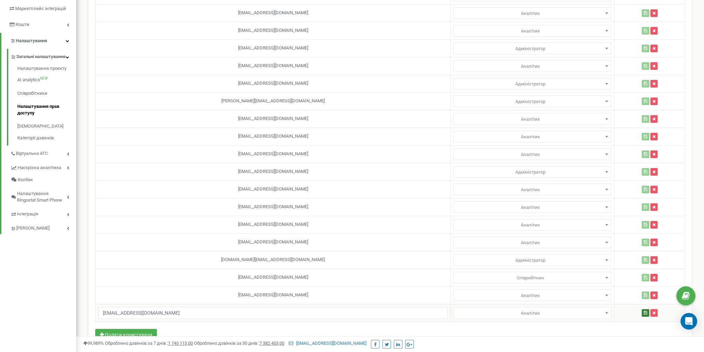
click at [641, 310] on button "button" at bounding box center [645, 313] width 8 height 8
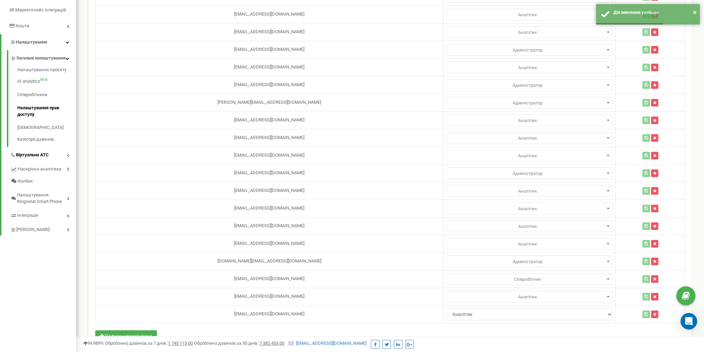
scroll to position [70, 0]
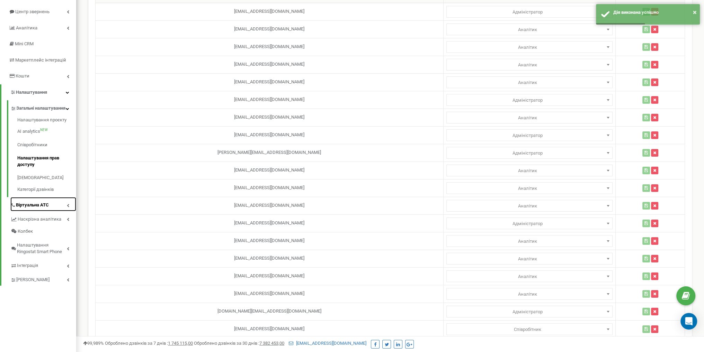
click at [49, 211] on link "Віртуальна АТС" at bounding box center [43, 204] width 66 height 14
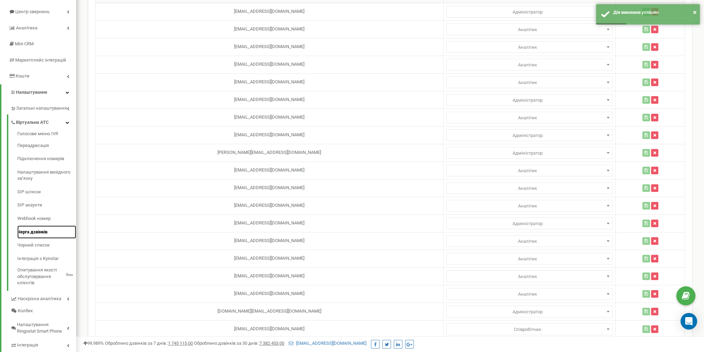
click at [40, 232] on link "Черга дзвінків" at bounding box center [46, 232] width 59 height 13
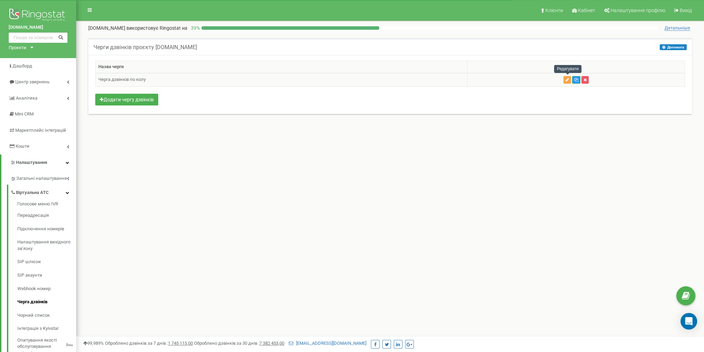
click at [568, 79] on icon "button" at bounding box center [566, 80] width 3 height 4
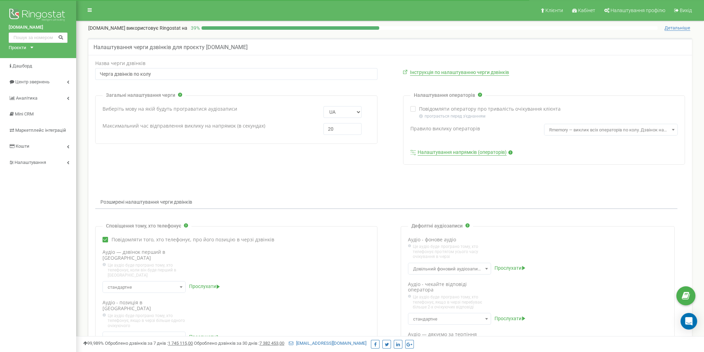
click at [477, 147] on div "Налаштування операторів Повідомляти оператору про тривалість очікування клієнта" at bounding box center [544, 130] width 282 height 69
click at [478, 150] on link "Налаштування напрямків (операторів)" at bounding box center [461, 152] width 89 height 6
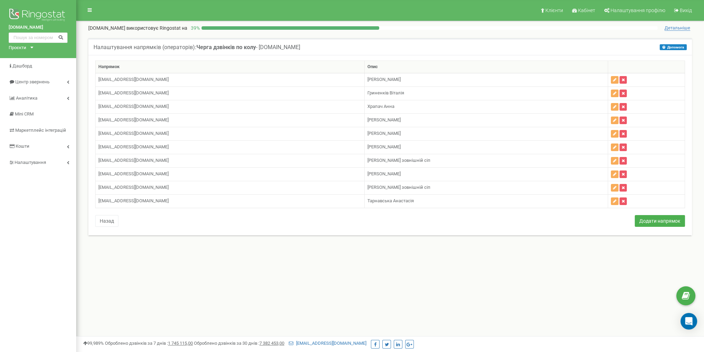
click at [25, 49] on div "Проєкти" at bounding box center [18, 48] width 18 height 7
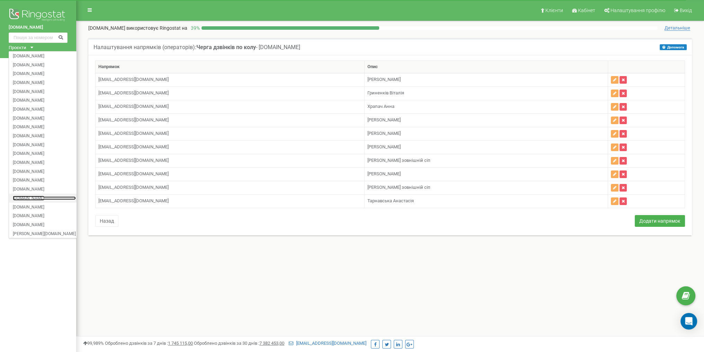
click at [52, 197] on link "[DOMAIN_NAME]" at bounding box center [44, 197] width 63 height 3
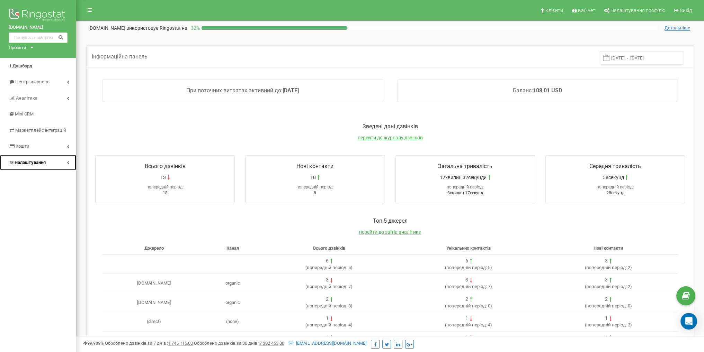
click at [46, 158] on link "Налаштування" at bounding box center [38, 163] width 76 height 16
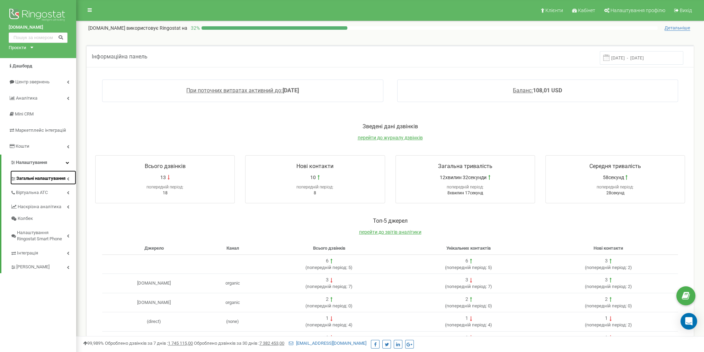
click at [61, 183] on link "Загальні налаштування" at bounding box center [43, 178] width 66 height 14
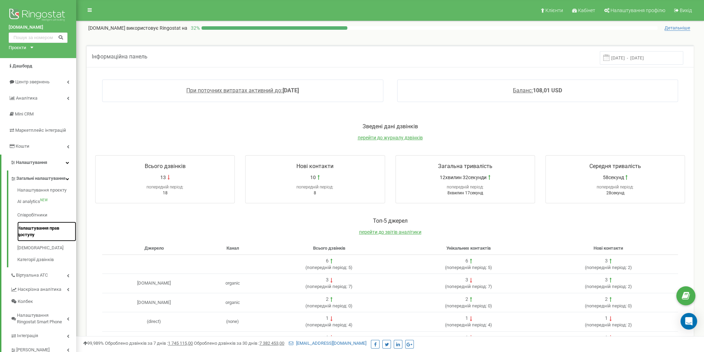
click at [44, 237] on link "Налаштування прав доступу" at bounding box center [46, 232] width 59 height 20
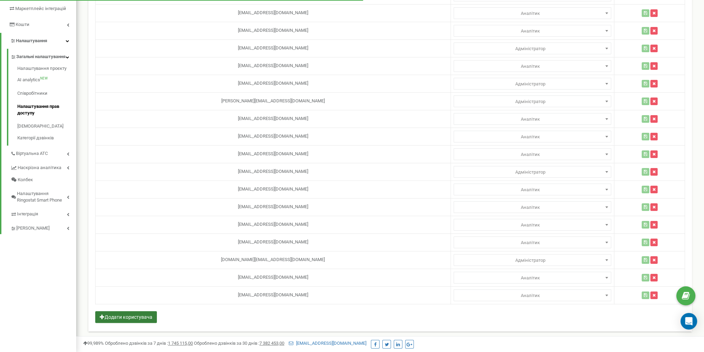
click at [132, 311] on button "Додати користувача" at bounding box center [126, 317] width 62 height 12
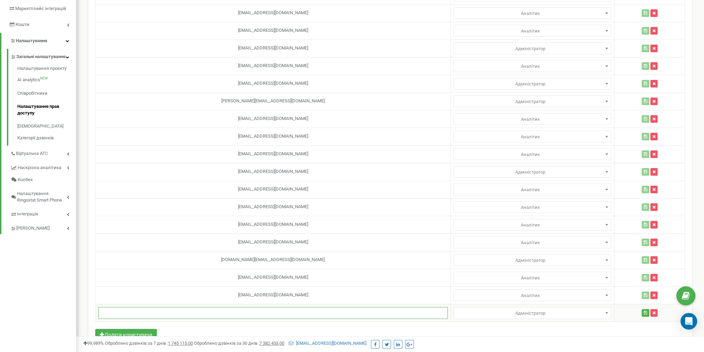
click at [212, 316] on input "text" at bounding box center [272, 313] width 349 height 12
paste input "lavruka824@gmail.com"
type input "lavruka824@gmail.com"
click at [479, 317] on td "Адміністратор Аналітик Адміністратор" at bounding box center [531, 313] width 163 height 18
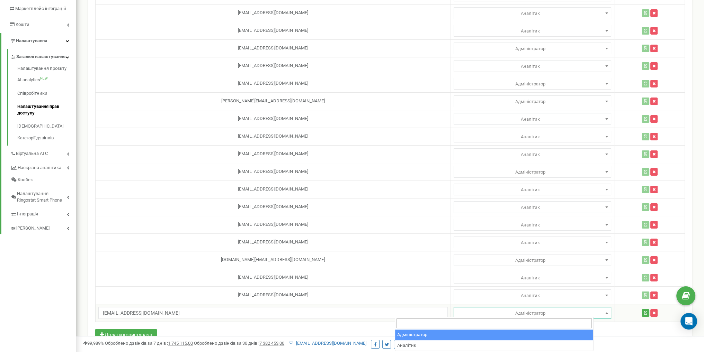
click at [484, 314] on span "Адміністратор" at bounding box center [532, 314] width 153 height 10
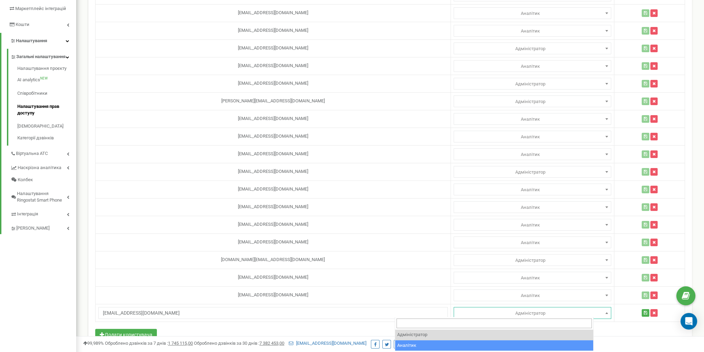
select select "2"
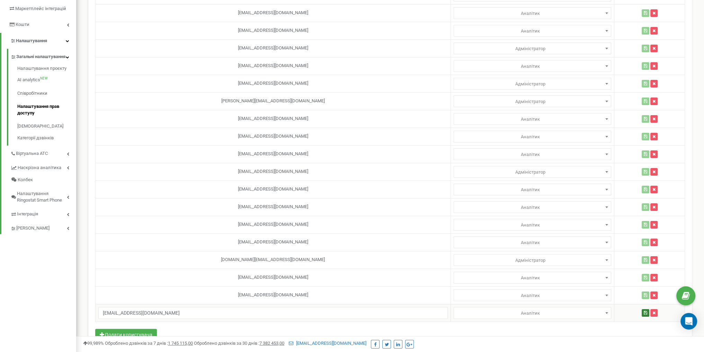
click at [641, 311] on button "button" at bounding box center [645, 313] width 8 height 8
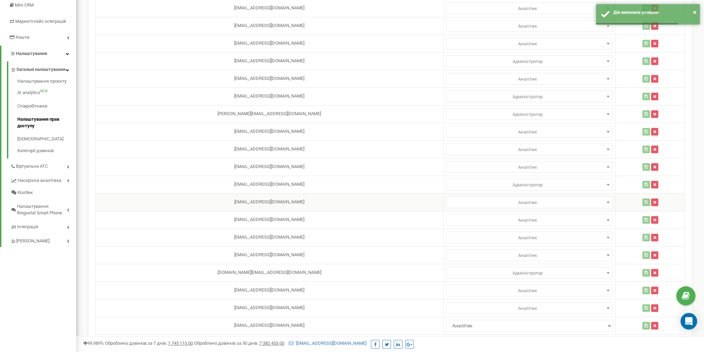
scroll to position [105, 0]
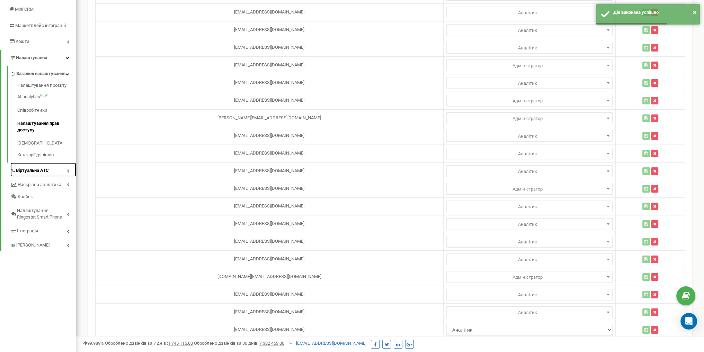
click at [55, 177] on link "Віртуальна АТС" at bounding box center [43, 170] width 66 height 14
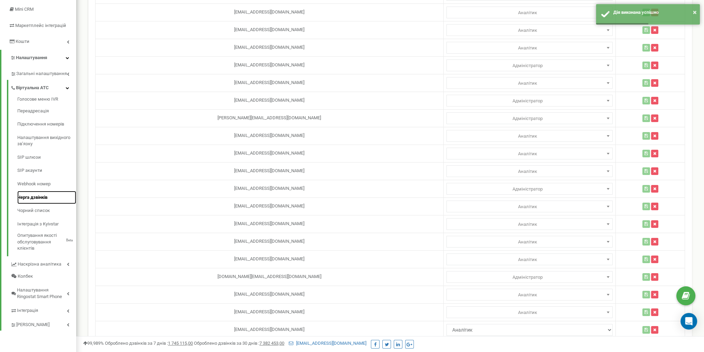
click at [46, 196] on link "Черга дзвінків" at bounding box center [46, 197] width 59 height 13
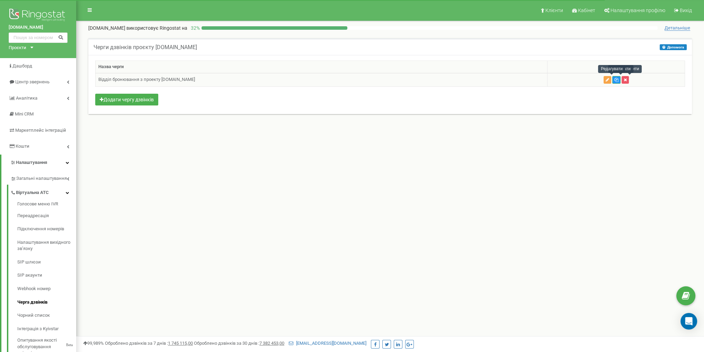
click at [609, 79] on icon "button" at bounding box center [606, 80] width 3 height 4
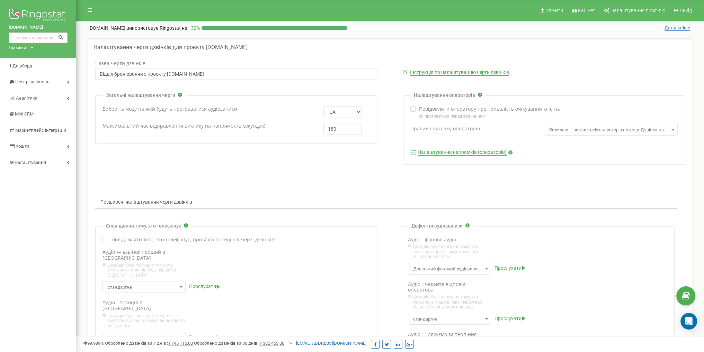
click at [461, 151] on link "Налаштування напрямків (операторів)" at bounding box center [461, 152] width 89 height 6
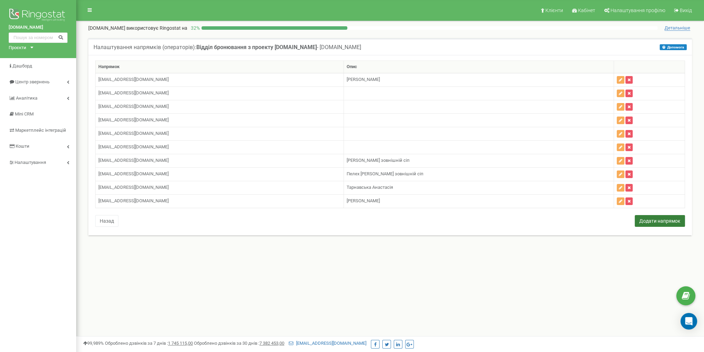
click at [649, 221] on button "Додати напрямок" at bounding box center [659, 221] width 50 height 12
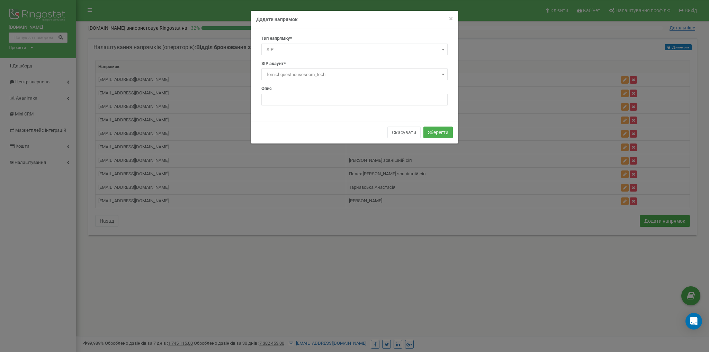
click at [295, 50] on span "SIP" at bounding box center [354, 50] width 181 height 10
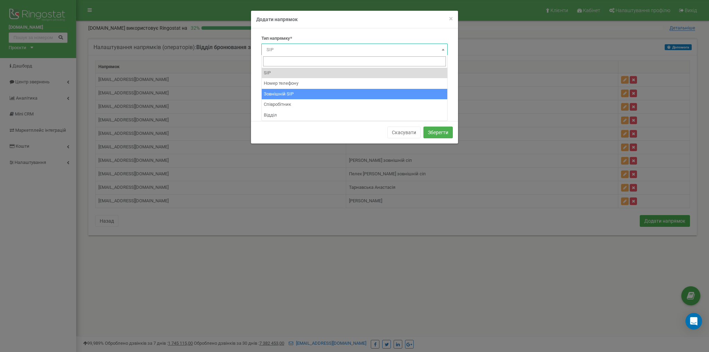
select select "ExternalSip"
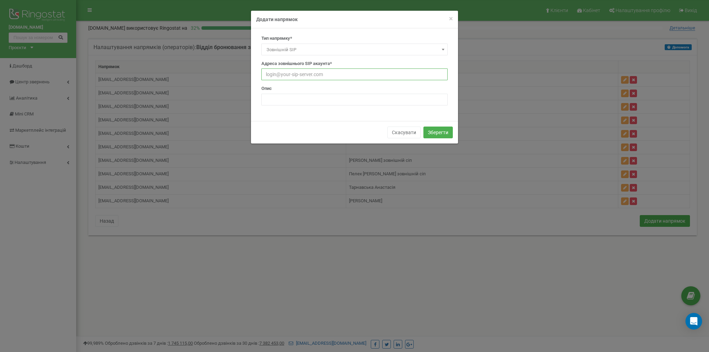
click at [303, 76] on input "text" at bounding box center [354, 75] width 186 height 12
type input "[EMAIL_ADDRESS][DOMAIN_NAME]"
drag, startPoint x: 308, startPoint y: 80, endPoint x: 321, endPoint y: 100, distance: 23.4
click at [321, 100] on input "text" at bounding box center [354, 100] width 186 height 12
type input "[PERSON_NAME]"
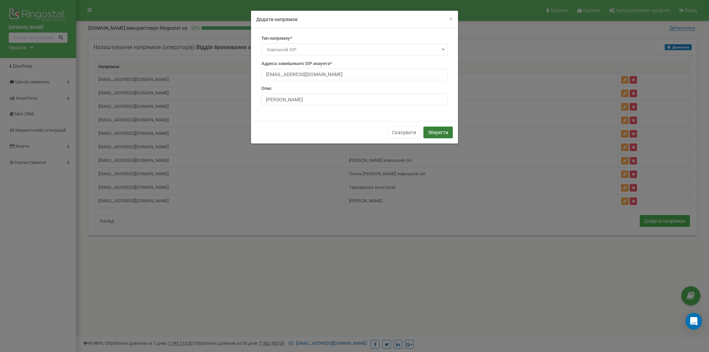
click at [433, 132] on button "Зберегти" at bounding box center [437, 133] width 29 height 12
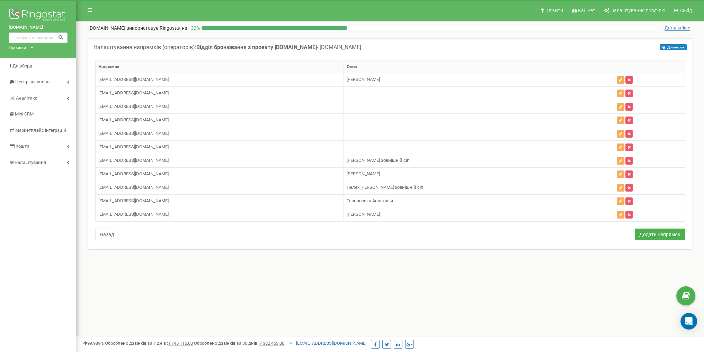
click at [15, 266] on div "[DOMAIN_NAME] Проєкти [DOMAIN_NAME] [DOMAIN_NAME] [DOMAIN_NAME] [DOMAIN_NAME] […" at bounding box center [38, 207] width 76 height 415
click at [25, 51] on div "[DOMAIN_NAME] Проєкти [DOMAIN_NAME] [DOMAIN_NAME] [DOMAIN_NAME] [DOMAIN_NAME] […" at bounding box center [38, 29] width 76 height 58
click at [26, 47] on div "Проєкти" at bounding box center [18, 48] width 18 height 7
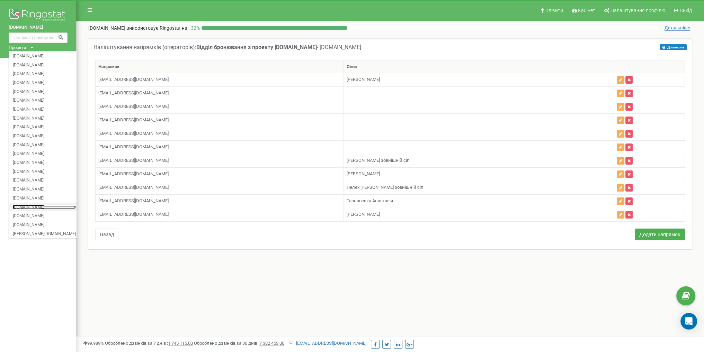
click at [55, 208] on link "[DOMAIN_NAME]" at bounding box center [44, 206] width 63 height 3
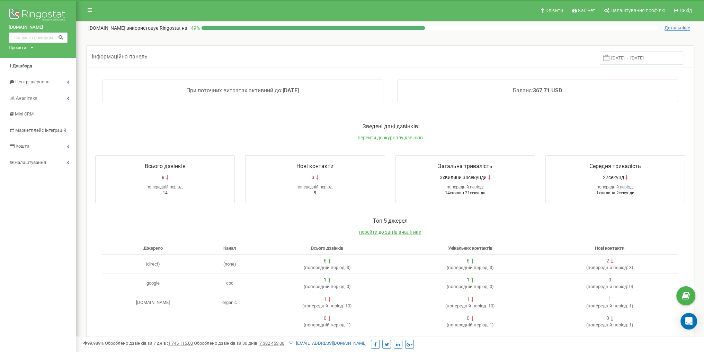
click at [20, 258] on div "[DOMAIN_NAME] Проєкти [DOMAIN_NAME] [DOMAIN_NAME] [DOMAIN_NAME] [DOMAIN_NAME] […" at bounding box center [38, 228] width 76 height 457
click at [52, 166] on link "Налаштування" at bounding box center [38, 163] width 76 height 16
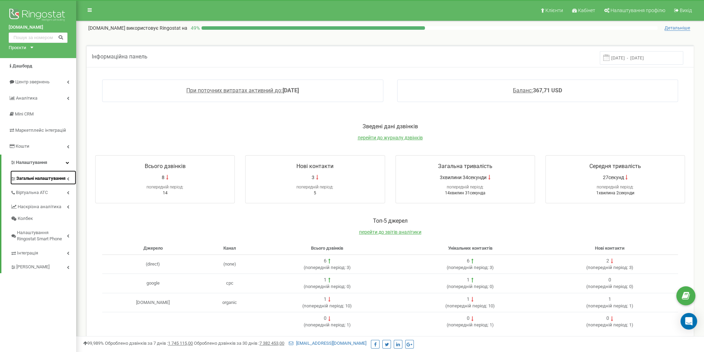
click at [51, 181] on span "Загальні налаштування" at bounding box center [40, 178] width 49 height 7
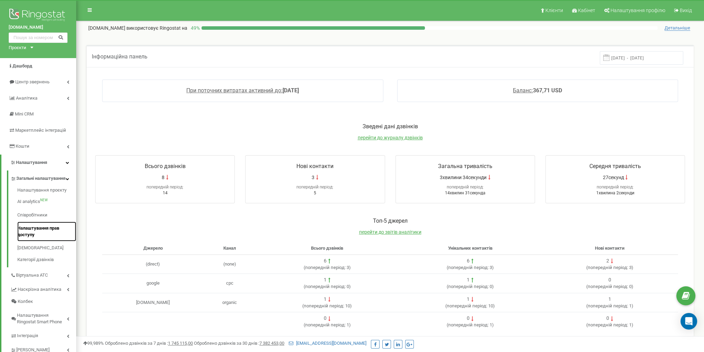
drag, startPoint x: 48, startPoint y: 234, endPoint x: 36, endPoint y: 234, distance: 11.8
click at [36, 234] on link "Налаштування прав доступу" at bounding box center [46, 232] width 59 height 20
click at [42, 234] on link "Налаштування прав доступу" at bounding box center [46, 232] width 59 height 20
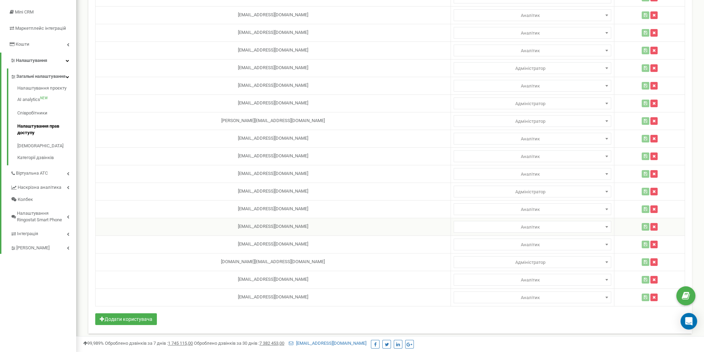
scroll to position [104, 0]
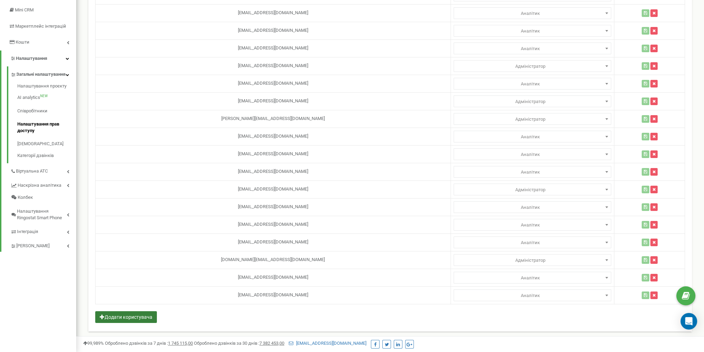
click at [144, 317] on button "Додати користувача" at bounding box center [126, 317] width 62 height 12
click at [237, 324] on div "Email користувача Рівень доступу katasnky@gmail.com Адміністратор Аналітик Мене…" at bounding box center [389, 150] width 603 height 399
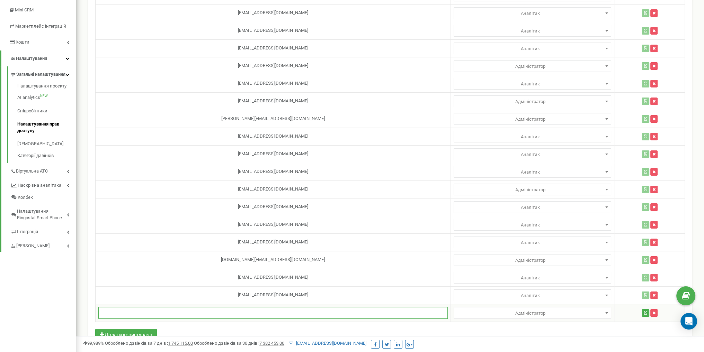
click at [244, 315] on input "text" at bounding box center [272, 313] width 349 height 12
paste input "lavruka824@gmail.com"
type input "[EMAIL_ADDRESS][DOMAIN_NAME]"
click at [496, 312] on span "Адміністратор" at bounding box center [532, 314] width 153 height 10
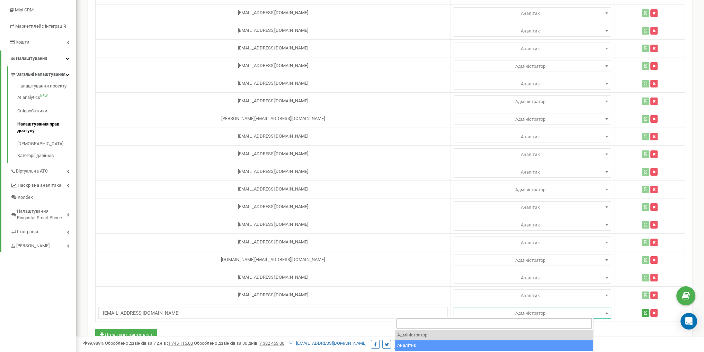
select select "2"
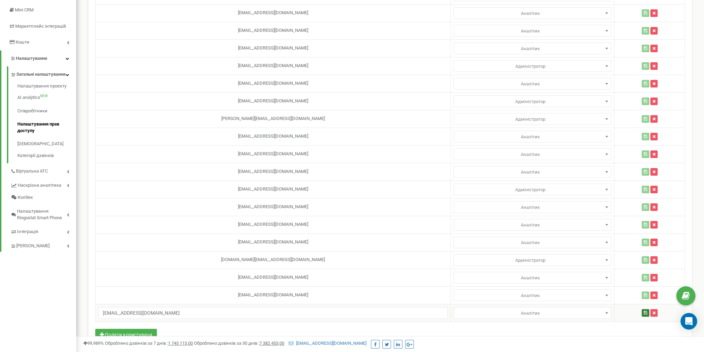
click at [641, 313] on button "button" at bounding box center [645, 313] width 8 height 8
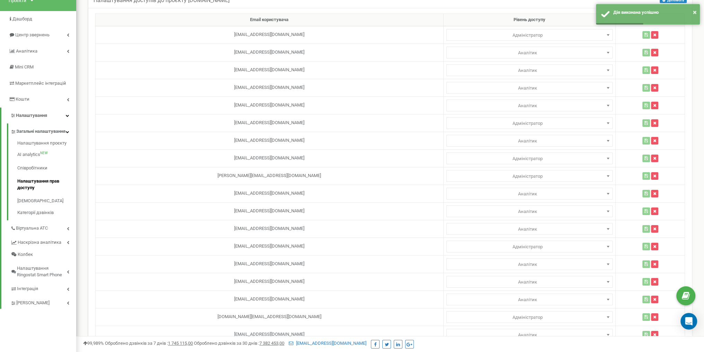
scroll to position [0, 0]
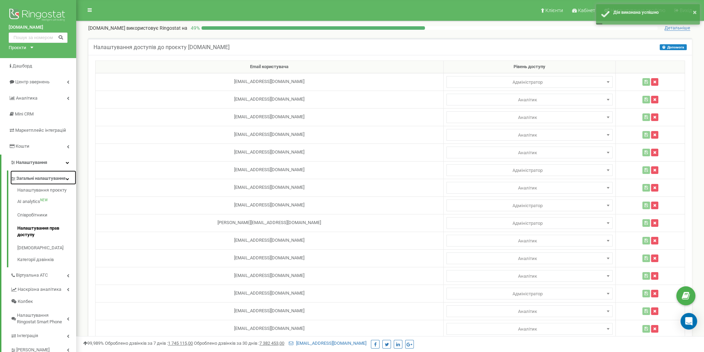
click at [67, 184] on link "Загальні налаштування" at bounding box center [43, 178] width 66 height 14
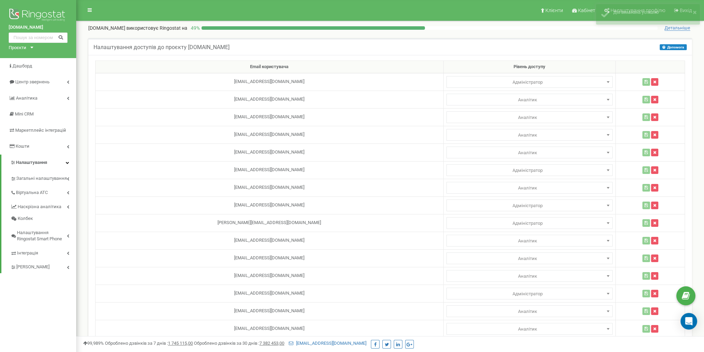
click at [25, 49] on div "Проєкти" at bounding box center [18, 48] width 18 height 7
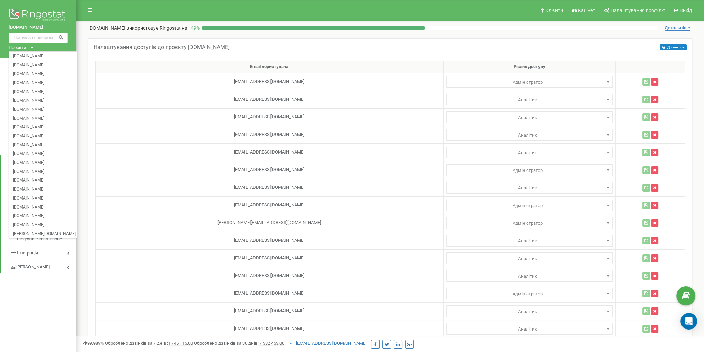
click at [54, 285] on div "bukovillage.com.ua Проєкти chalets.com.ua lemonte.com.ua fb-resort.com mk-resor…" at bounding box center [38, 238] width 76 height 476
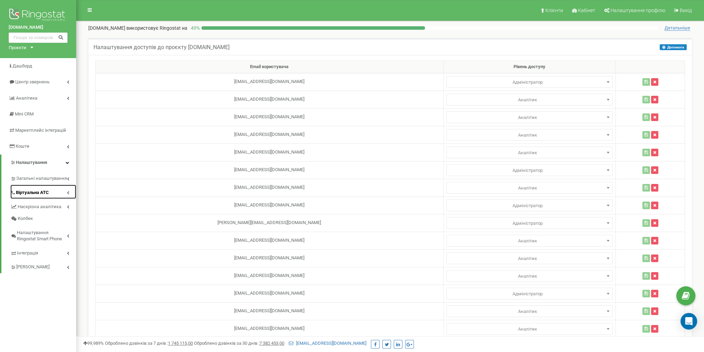
click at [50, 196] on link "Віртуальна АТС" at bounding box center [43, 192] width 66 height 14
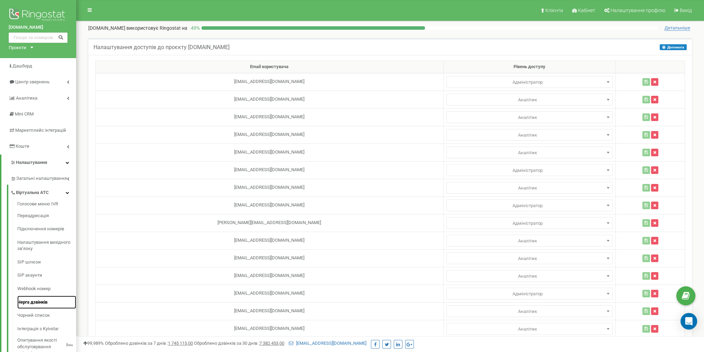
click at [47, 301] on link "Черга дзвінків" at bounding box center [46, 302] width 59 height 13
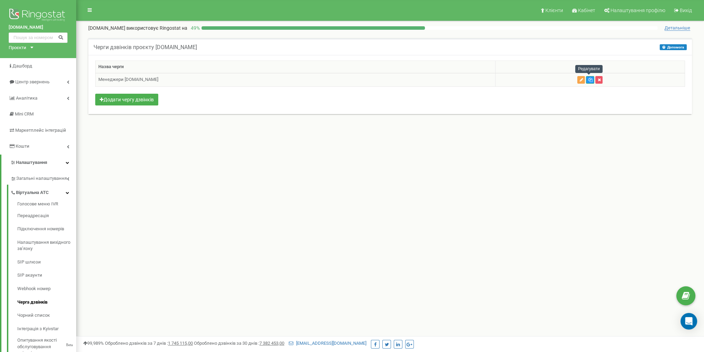
click at [584, 80] on button "button" at bounding box center [581, 80] width 8 height 8
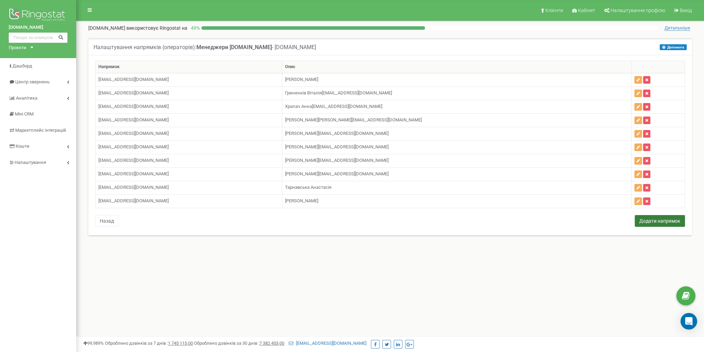
click at [661, 223] on button "Додати напрямок" at bounding box center [659, 221] width 50 height 12
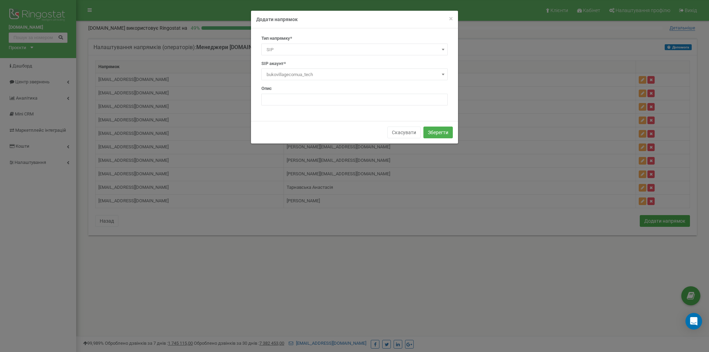
click at [301, 53] on span "SIP" at bounding box center [354, 50] width 181 height 10
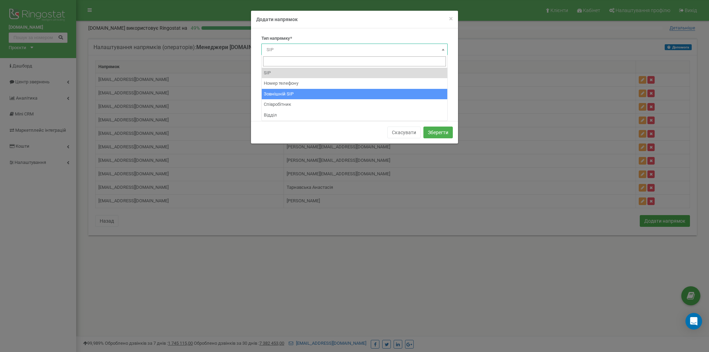
select select "ExternalSip"
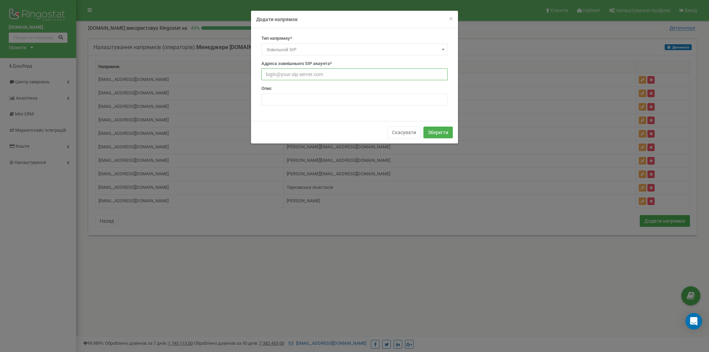
click at [307, 76] on input "text" at bounding box center [354, 75] width 186 height 12
type input "[EMAIL_ADDRESS][DOMAIN_NAME]"
click at [313, 107] on div "Тип напрямку* SIP Номер телефону Зовнішній SIP Співробітник Відділ Зовнішній SI…" at bounding box center [354, 72] width 197 height 75
click at [311, 100] on input "text" at bounding box center [354, 100] width 186 height 12
paste input "[EMAIL_ADDRESS][DOMAIN_NAME]"
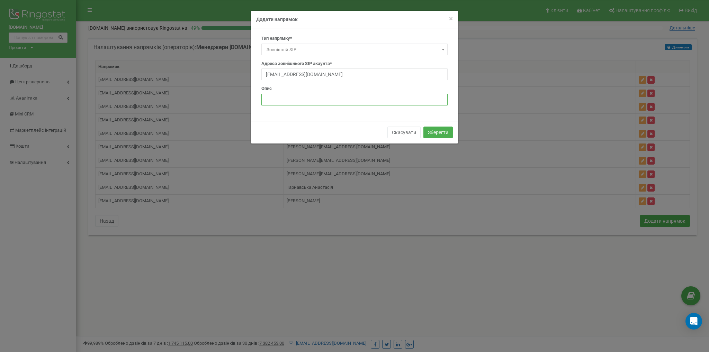
type input "[EMAIL_ADDRESS][DOMAIN_NAME]"
click at [328, 101] on input "[EMAIL_ADDRESS][DOMAIN_NAME]" at bounding box center [354, 100] width 186 height 12
click at [328, 101] on input "text" at bounding box center [354, 100] width 186 height 12
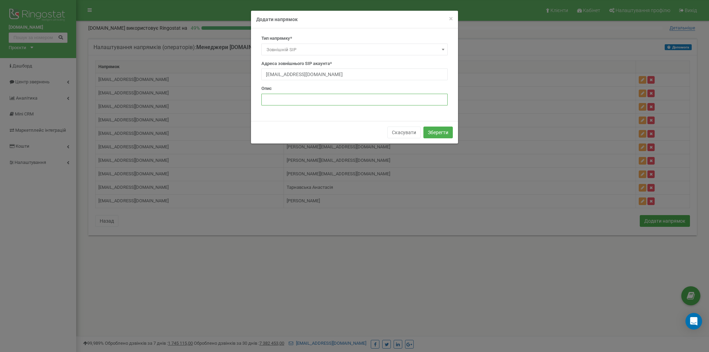
type input "[PERSON_NAME]"
click at [437, 134] on button "Зберегти" at bounding box center [437, 133] width 29 height 12
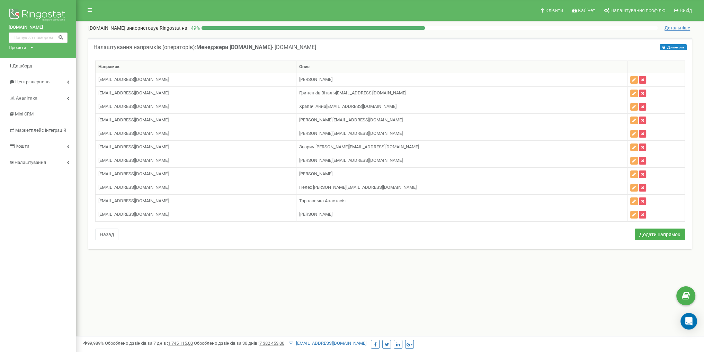
click at [33, 45] on div "bukovillage.com.ua Проєкти chalets.com.ua lemonte.com.ua fb-resort.com mk-resor…" at bounding box center [38, 29] width 76 height 58
click at [31, 45] on div "bukovillage.com.ua Проєкти chalets.com.ua lemonte.com.ua fb-resort.com mk-resor…" at bounding box center [38, 29] width 76 height 58
click at [27, 49] on div "Проєкти chalets.com.ua lemonte.com.ua fb-resort.com mk-resort.com hotel-twins.c…" at bounding box center [20, 48] width 22 height 7
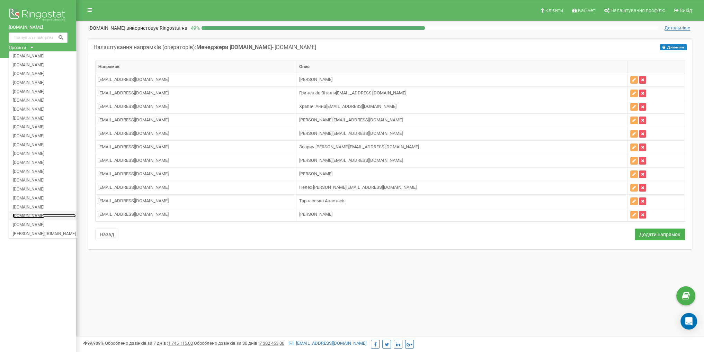
click at [49, 217] on link "[DOMAIN_NAME]" at bounding box center [44, 215] width 63 height 3
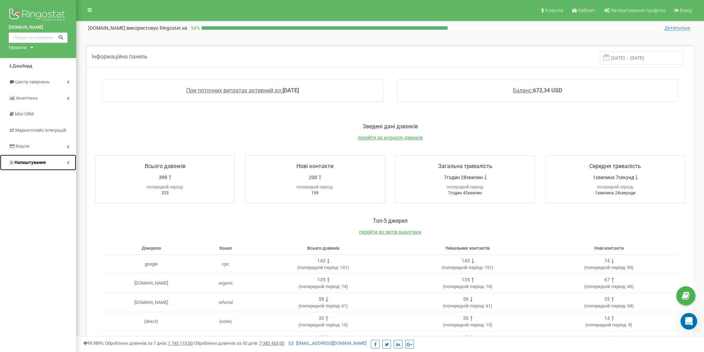
click at [44, 164] on span "Налаштування" at bounding box center [30, 162] width 31 height 5
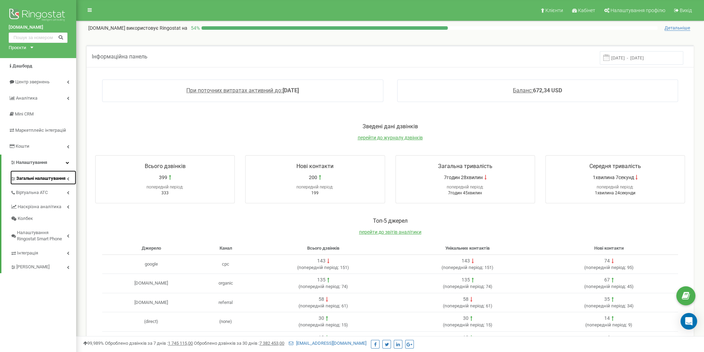
click at [47, 179] on span "Загальні налаштування" at bounding box center [40, 178] width 49 height 7
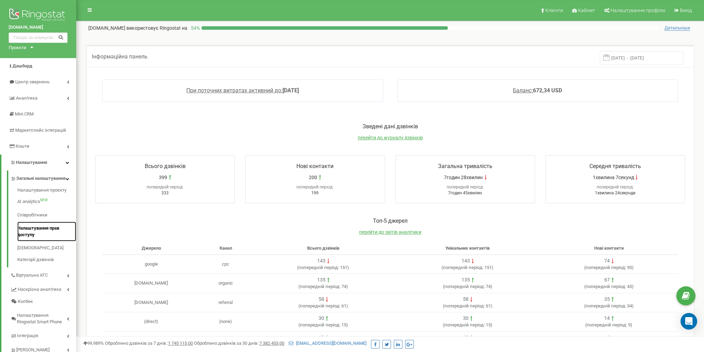
click at [43, 235] on link "Налаштування прав доступу" at bounding box center [46, 232] width 59 height 20
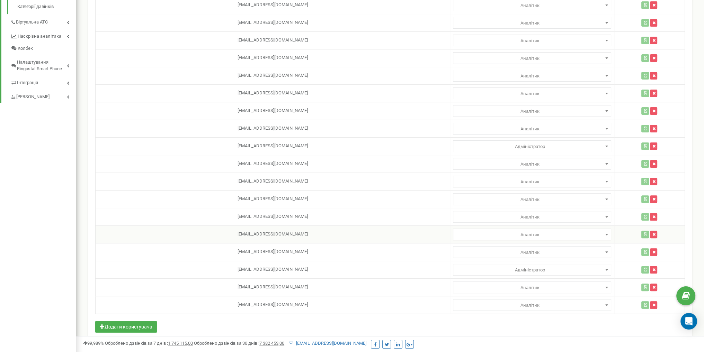
scroll to position [263, 0]
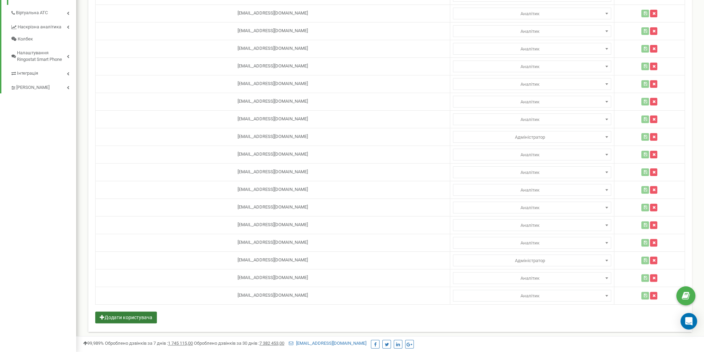
click at [145, 312] on button "Додати користувача" at bounding box center [126, 318] width 62 height 12
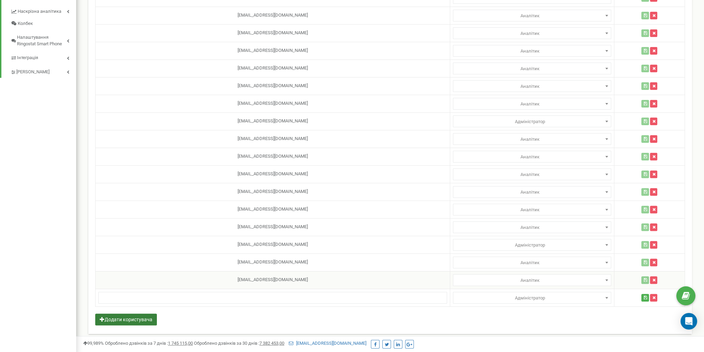
scroll to position [280, 0]
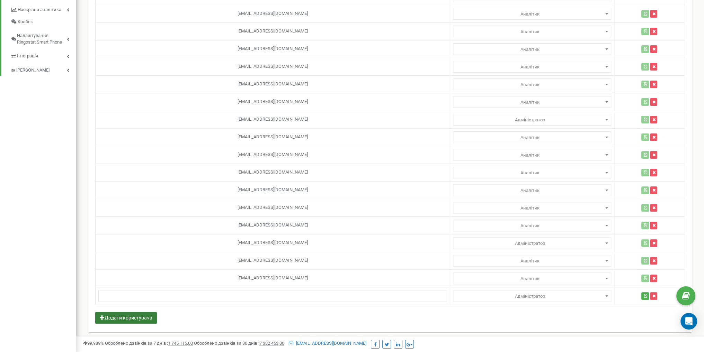
click at [136, 317] on button "Додати користувача" at bounding box center [126, 318] width 62 height 12
click at [650, 315] on button "button" at bounding box center [653, 314] width 7 height 8
click at [238, 290] on input "text" at bounding box center [272, 296] width 348 height 12
paste input "[URL][DOMAIN_NAME]"
type input "[URL][DOMAIN_NAME]"
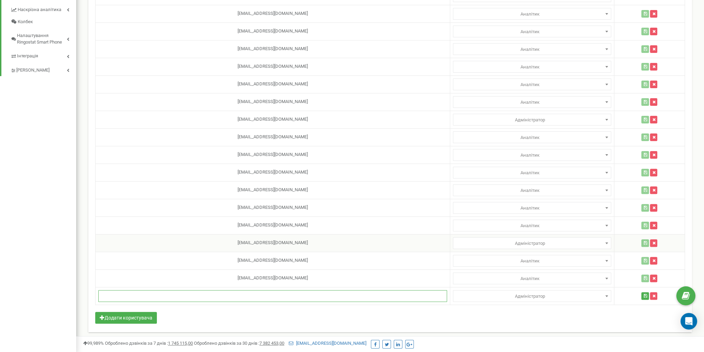
paste input "[EMAIL_ADDRESS][DOMAIN_NAME]"
type input "lavruka824@gmail.com"
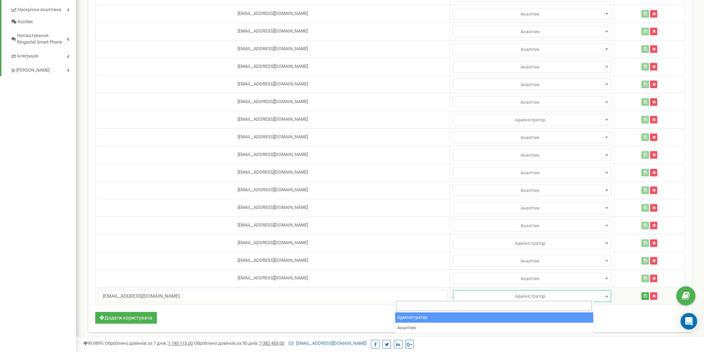
click at [482, 292] on span "Адміністратор" at bounding box center [531, 297] width 153 height 10
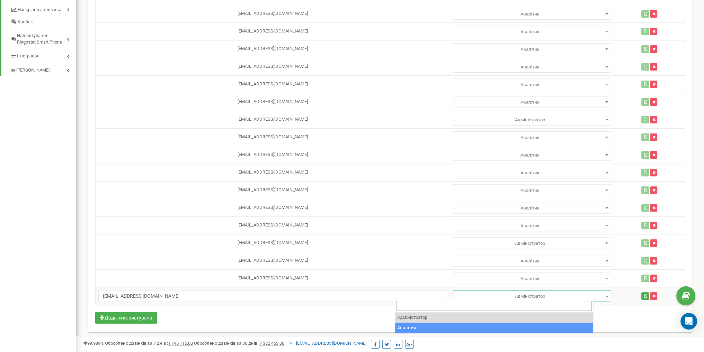
select select "2"
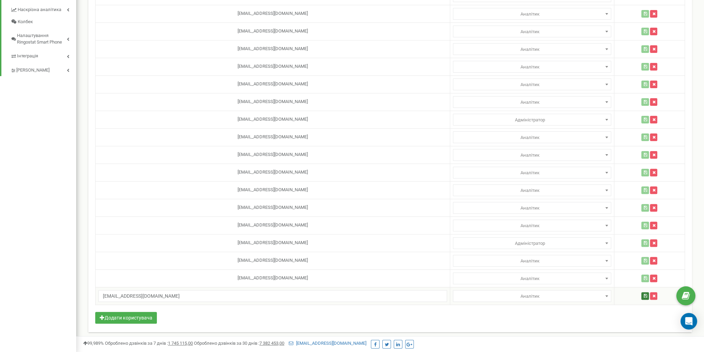
click at [643, 294] on icon "button" at bounding box center [644, 296] width 3 height 4
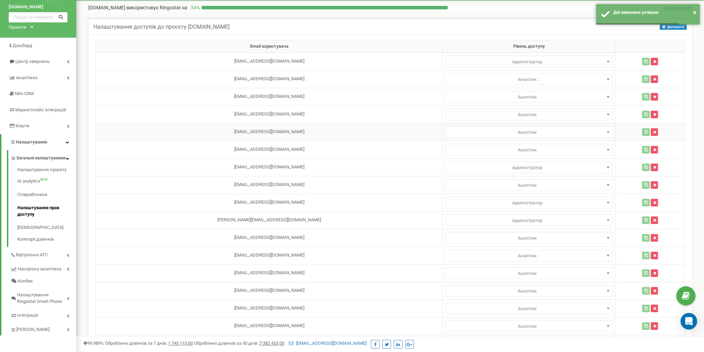
scroll to position [0, 0]
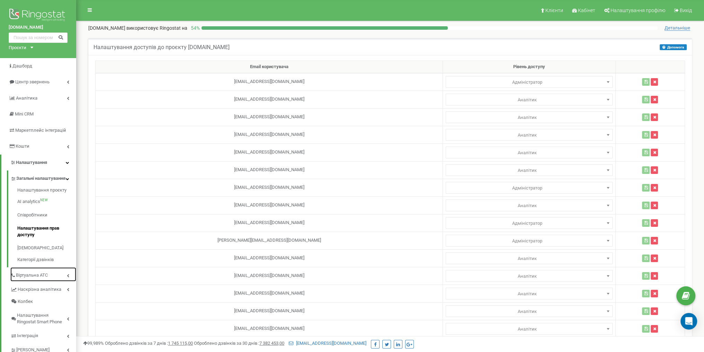
click at [49, 282] on link "Віртуальна АТС" at bounding box center [43, 274] width 66 height 14
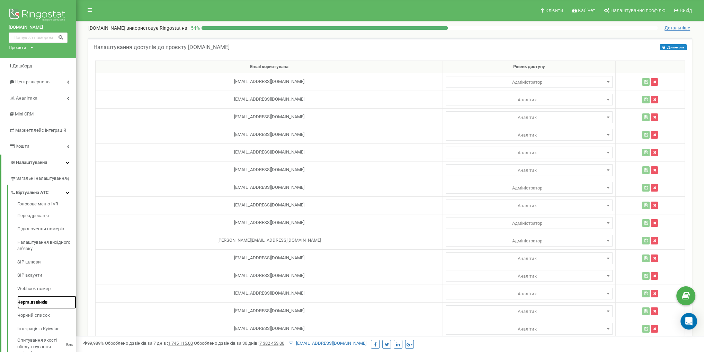
click at [33, 302] on link "Черга дзвінків" at bounding box center [46, 302] width 59 height 13
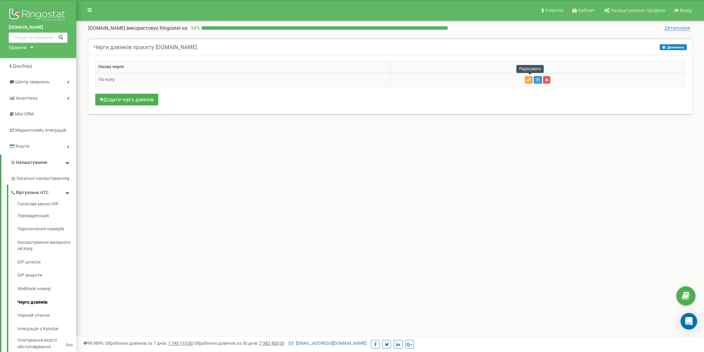
click at [530, 78] on icon "button" at bounding box center [528, 80] width 3 height 4
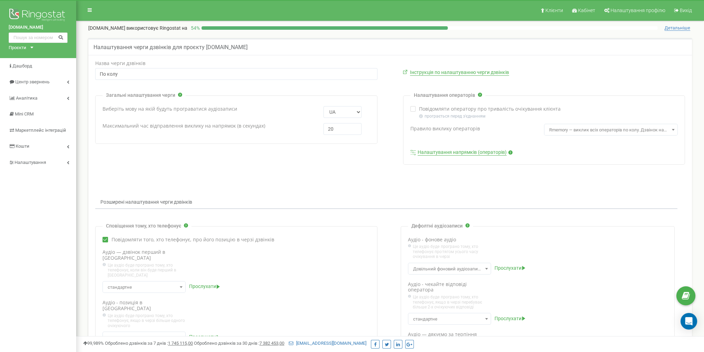
click at [466, 151] on link "Налаштування напрямків (операторів)" at bounding box center [461, 152] width 89 height 6
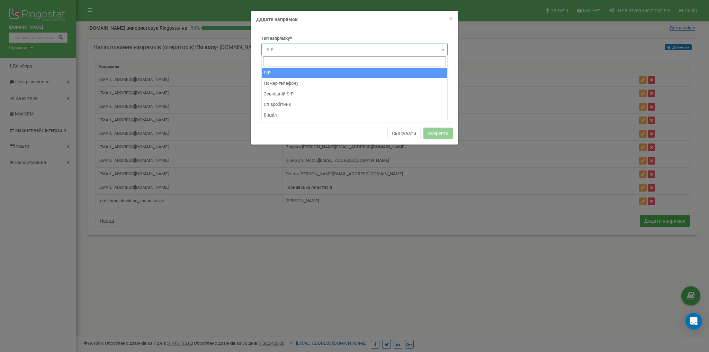
click at [314, 46] on span "SIP" at bounding box center [354, 50] width 181 height 10
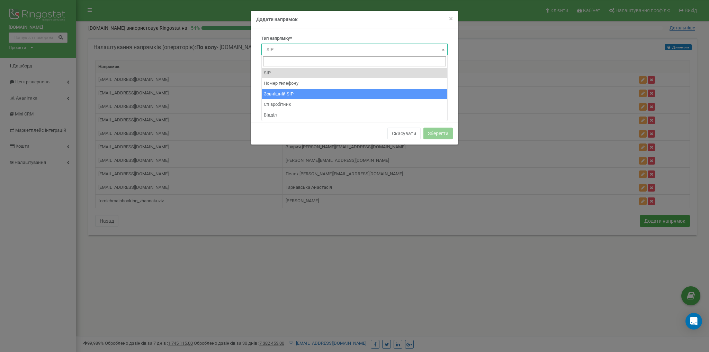
select select "ExternalSip"
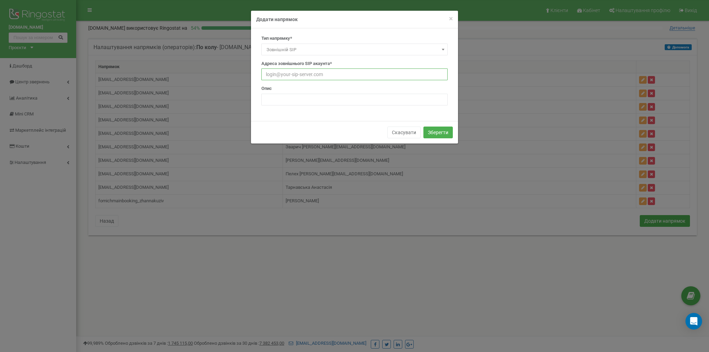
click at [310, 74] on input "text" at bounding box center [354, 75] width 186 height 12
type input "fomichmainbooking_lavrykanna@sip.ringostat.com"
click at [308, 100] on input "text" at bounding box center [354, 100] width 186 height 12
type input "Лаврук Анна"
click at [438, 130] on button "Зберегти" at bounding box center [437, 133] width 29 height 12
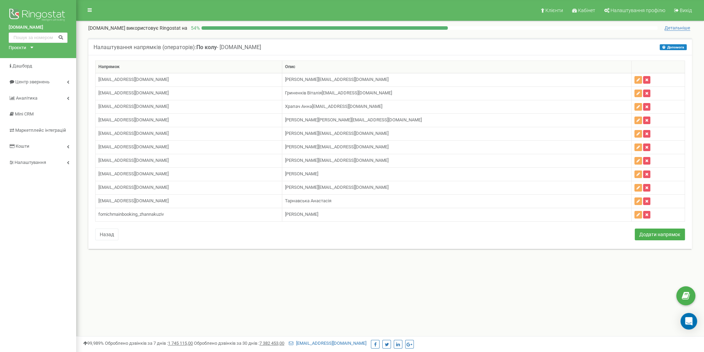
click at [0, 228] on div "[DOMAIN_NAME] Проєкти [DOMAIN_NAME] [DOMAIN_NAME] [DOMAIN_NAME] [DOMAIN_NAME] […" at bounding box center [38, 207] width 76 height 415
click at [21, 49] on div "Проєкти" at bounding box center [18, 48] width 18 height 7
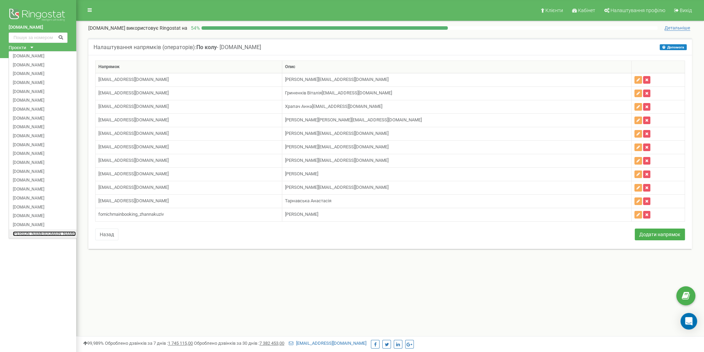
click at [49, 233] on link "[PERSON_NAME][DOMAIN_NAME]" at bounding box center [44, 233] width 63 height 3
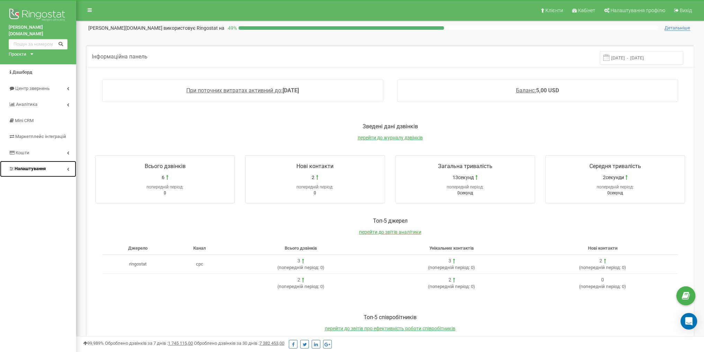
click at [49, 166] on link "Налаштування" at bounding box center [38, 169] width 76 height 16
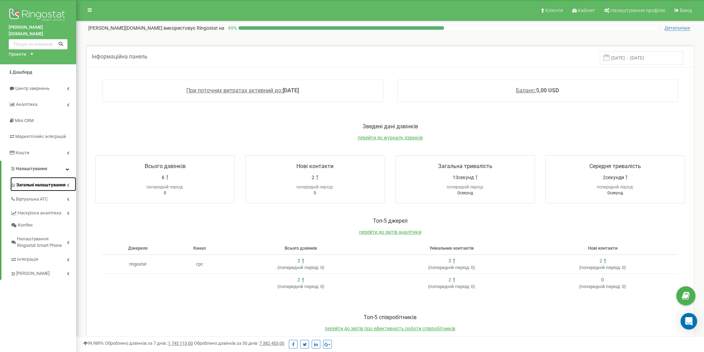
click at [48, 182] on span "Загальні налаштування" at bounding box center [40, 185] width 49 height 7
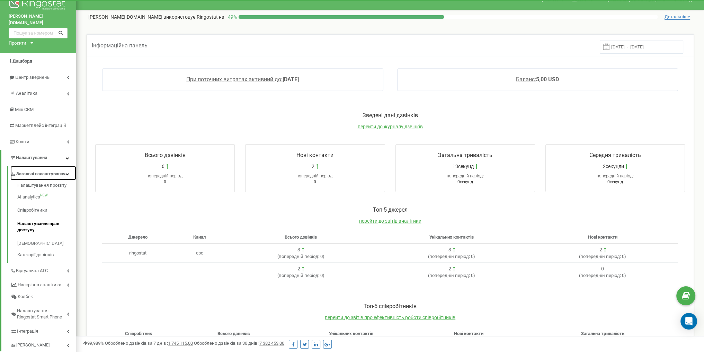
scroll to position [35, 0]
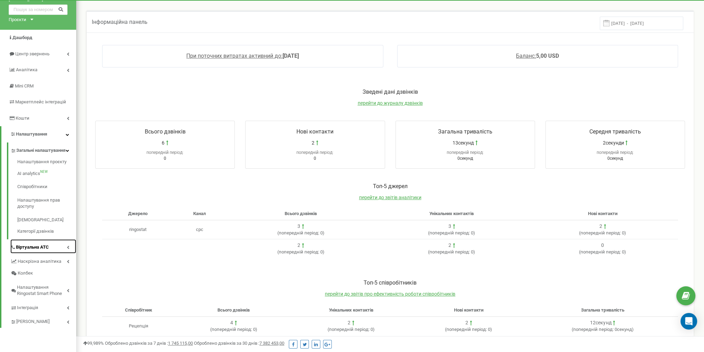
click at [54, 244] on link "Віртуальна АТС" at bounding box center [43, 246] width 66 height 14
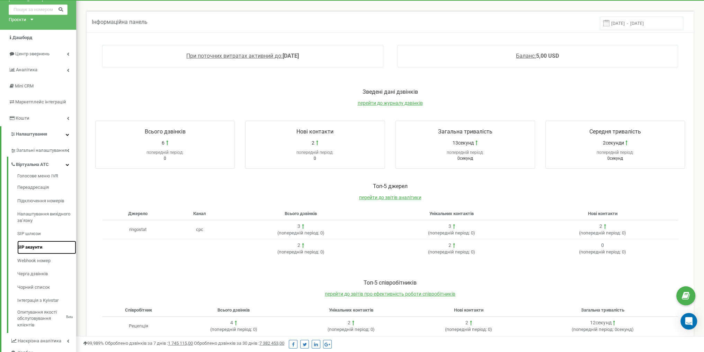
click at [40, 241] on link "SIP акаунти" at bounding box center [46, 247] width 59 height 13
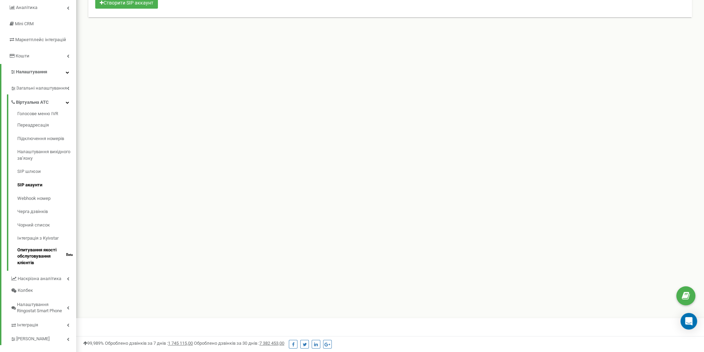
scroll to position [101, 0]
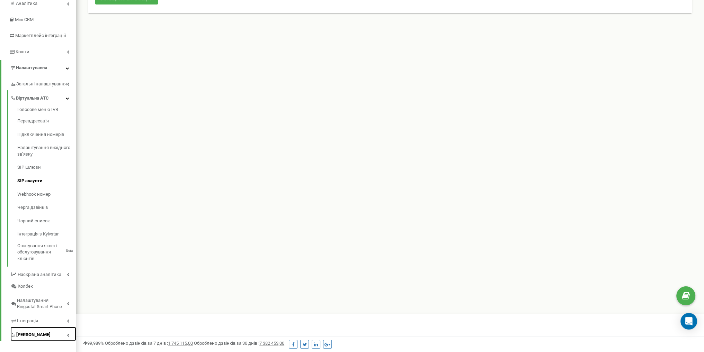
click at [50, 328] on link "Коллтрекінг" at bounding box center [43, 334] width 66 height 14
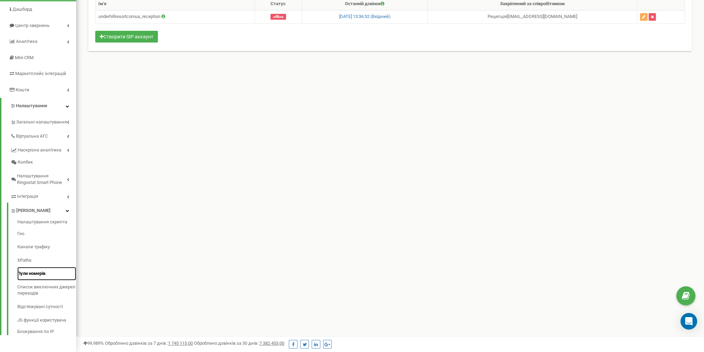
click at [40, 269] on link "Пули номерів" at bounding box center [46, 273] width 59 height 13
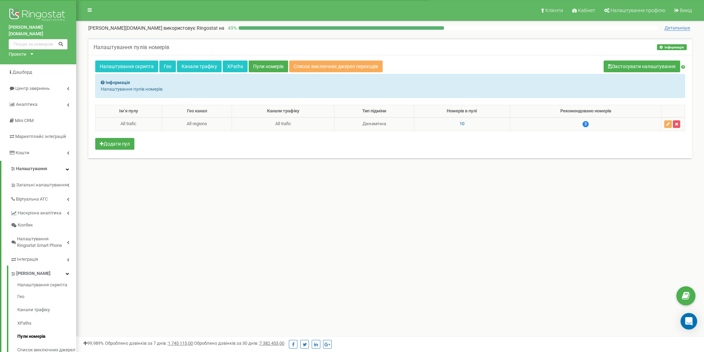
click at [460, 122] on span "10" at bounding box center [461, 123] width 5 height 5
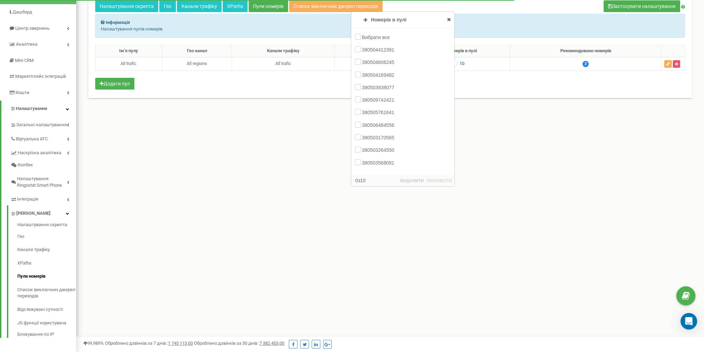
scroll to position [63, 0]
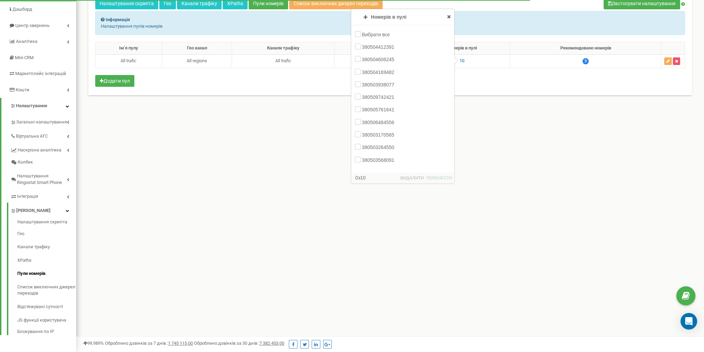
click at [501, 193] on div "Клієнти Кабінет Налаштування профілю Вихід underhill-resort.com.ua використовує…" at bounding box center [389, 144] width 627 height 415
click at [448, 16] on icon at bounding box center [449, 16] width 4 height 5
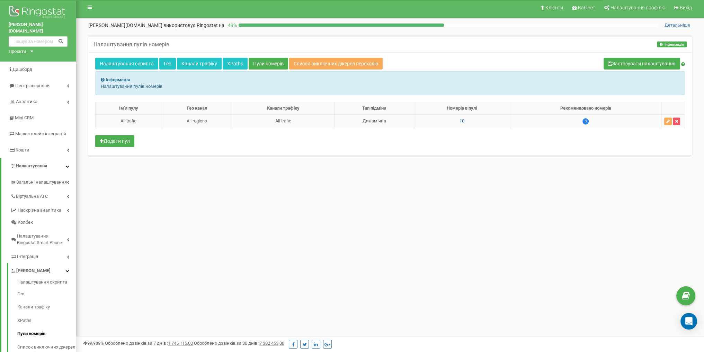
scroll to position [0, 0]
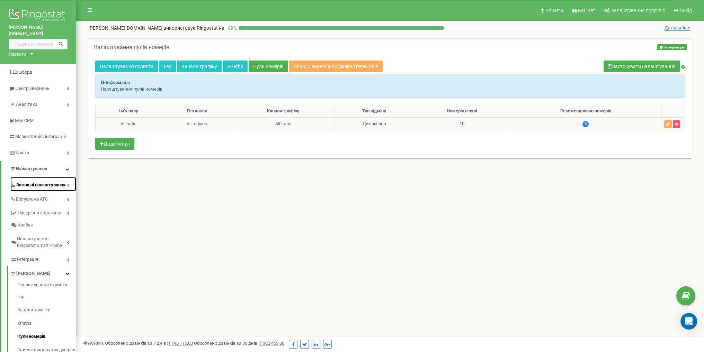
click at [54, 182] on span "Загальні налаштування" at bounding box center [40, 185] width 49 height 7
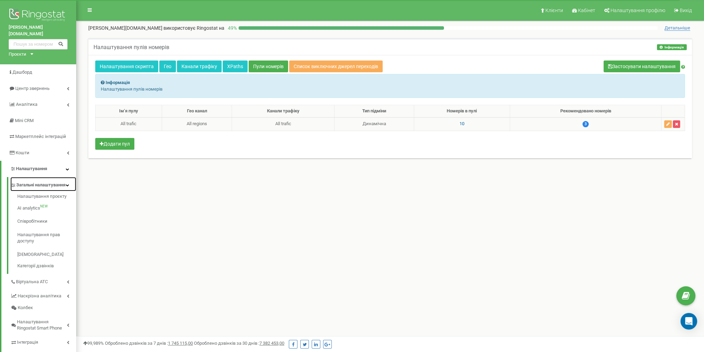
click at [54, 182] on span "Загальні налаштування" at bounding box center [40, 185] width 49 height 7
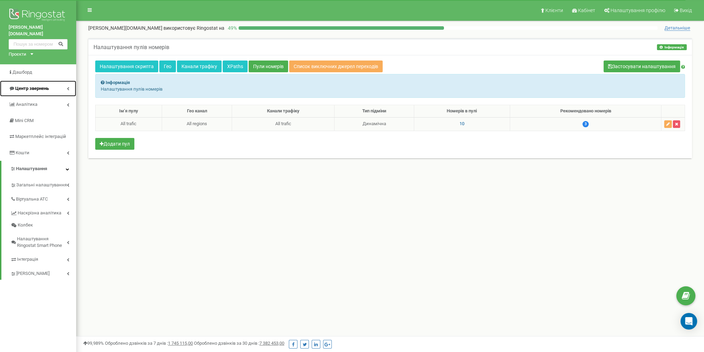
click at [42, 86] on span "Центр звернень" at bounding box center [32, 88] width 34 height 5
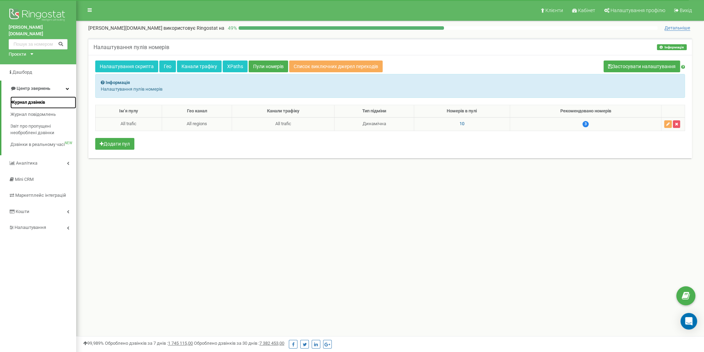
click at [35, 99] on span "Журнал дзвінків" at bounding box center [27, 102] width 35 height 7
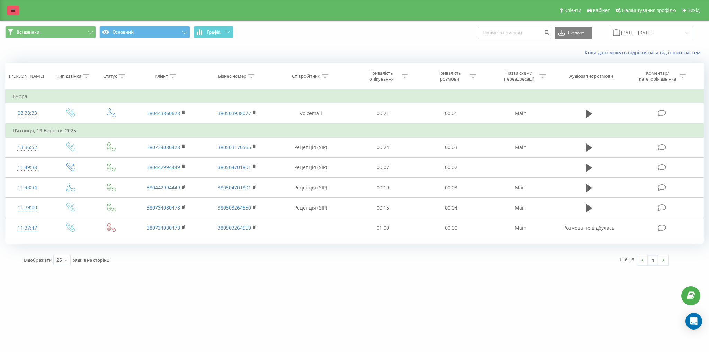
click at [15, 12] on link at bounding box center [13, 11] width 12 height 10
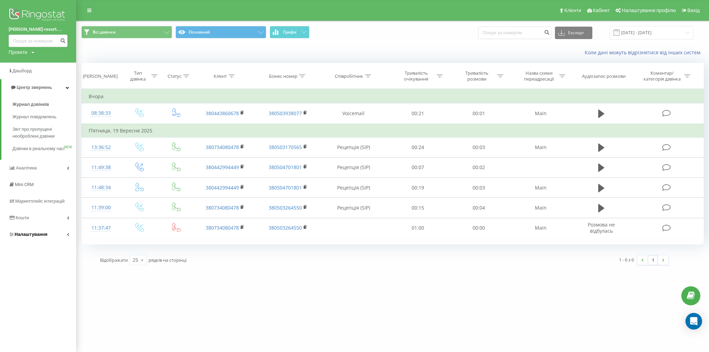
click at [34, 237] on link "Налаштування" at bounding box center [38, 234] width 76 height 17
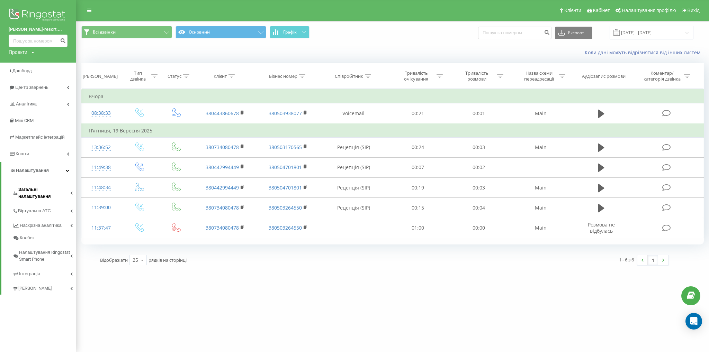
click at [54, 189] on span "Загальні налаштування" at bounding box center [44, 193] width 52 height 14
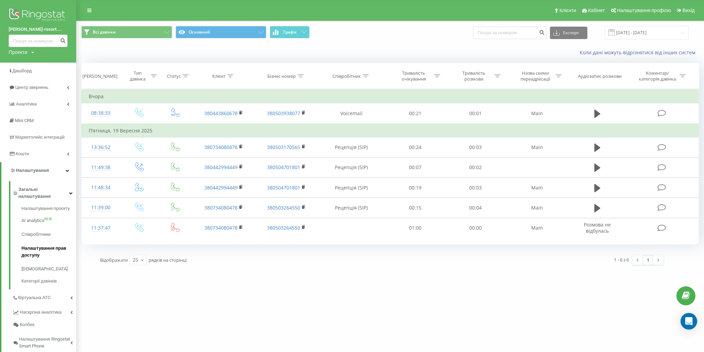
click at [60, 245] on span "Налаштування прав доступу" at bounding box center [46, 252] width 51 height 14
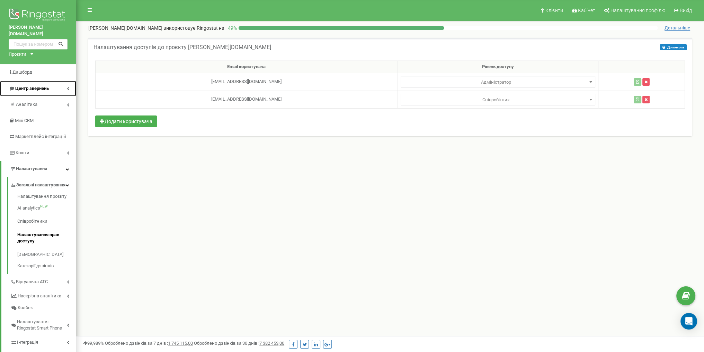
click at [41, 85] on span "Центр звернень" at bounding box center [29, 88] width 40 height 7
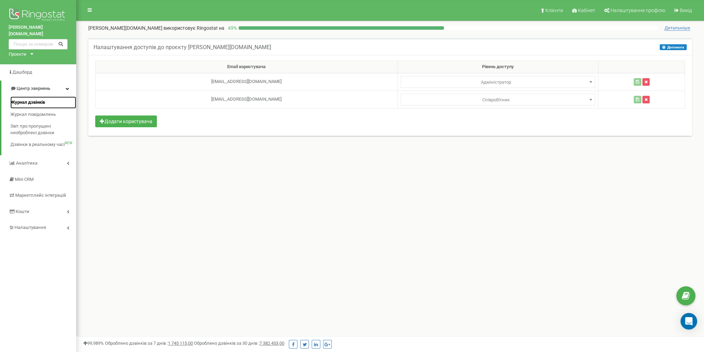
click at [35, 99] on span "Журнал дзвінків" at bounding box center [27, 102] width 35 height 7
